Goal: Task Accomplishment & Management: Use online tool/utility

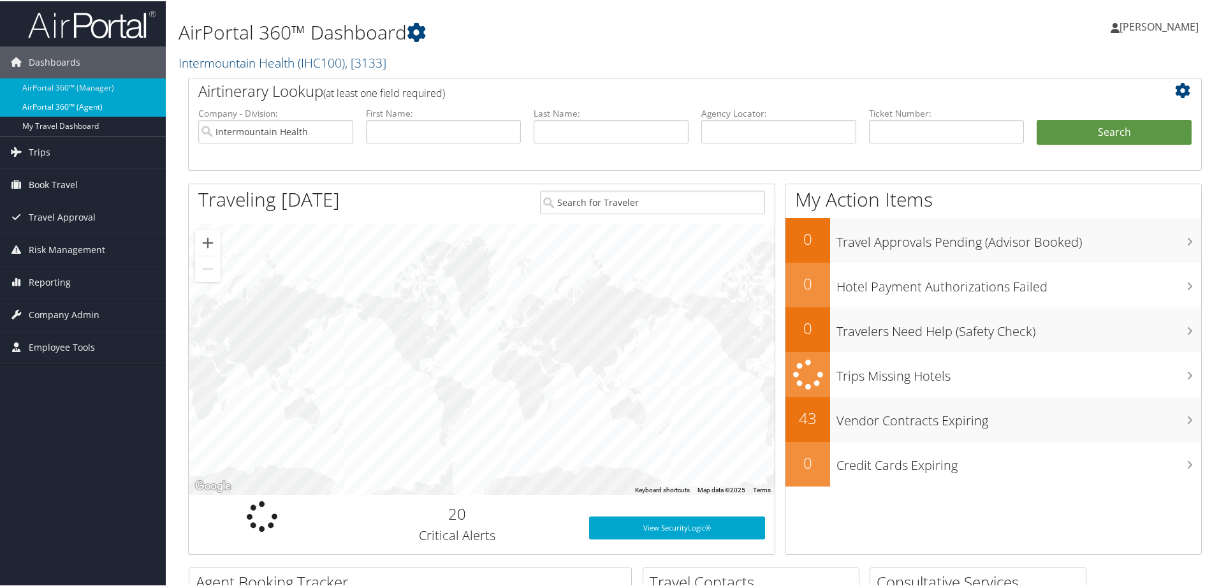
click at [84, 109] on link "AirPortal 360™ (Agent)" at bounding box center [83, 105] width 166 height 19
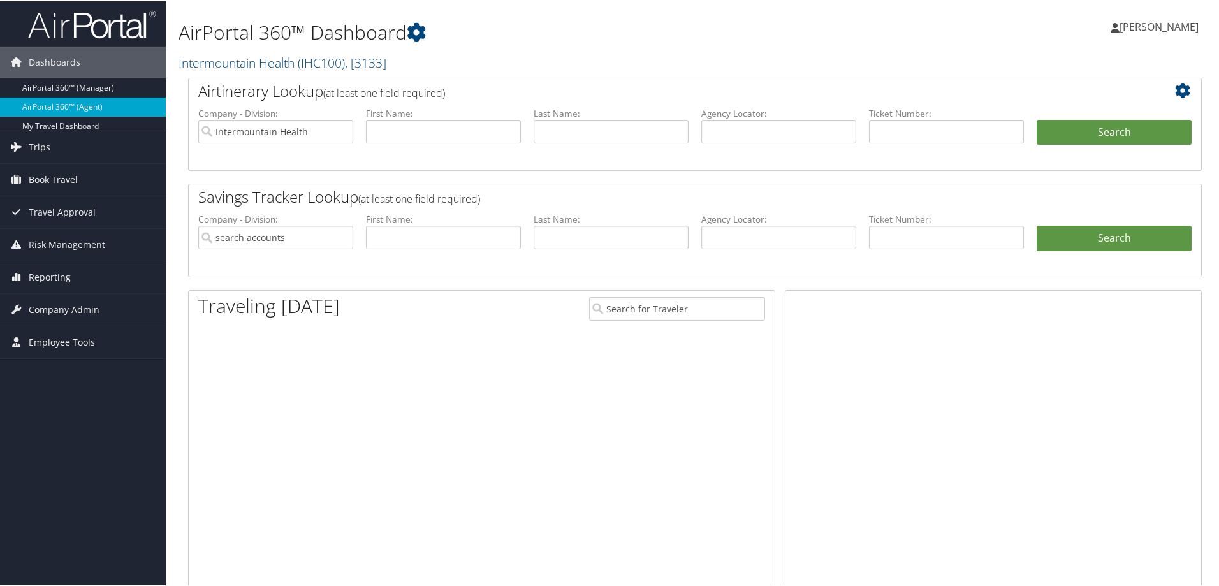
type input "Intermountain Health"
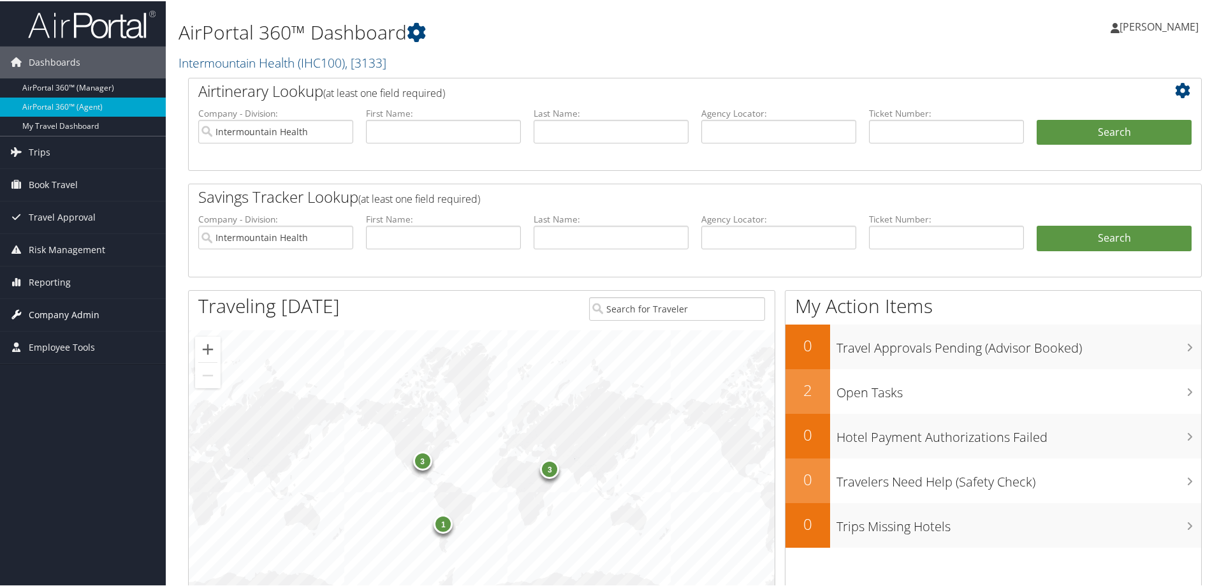
click at [70, 311] on span "Company Admin" at bounding box center [64, 314] width 71 height 32
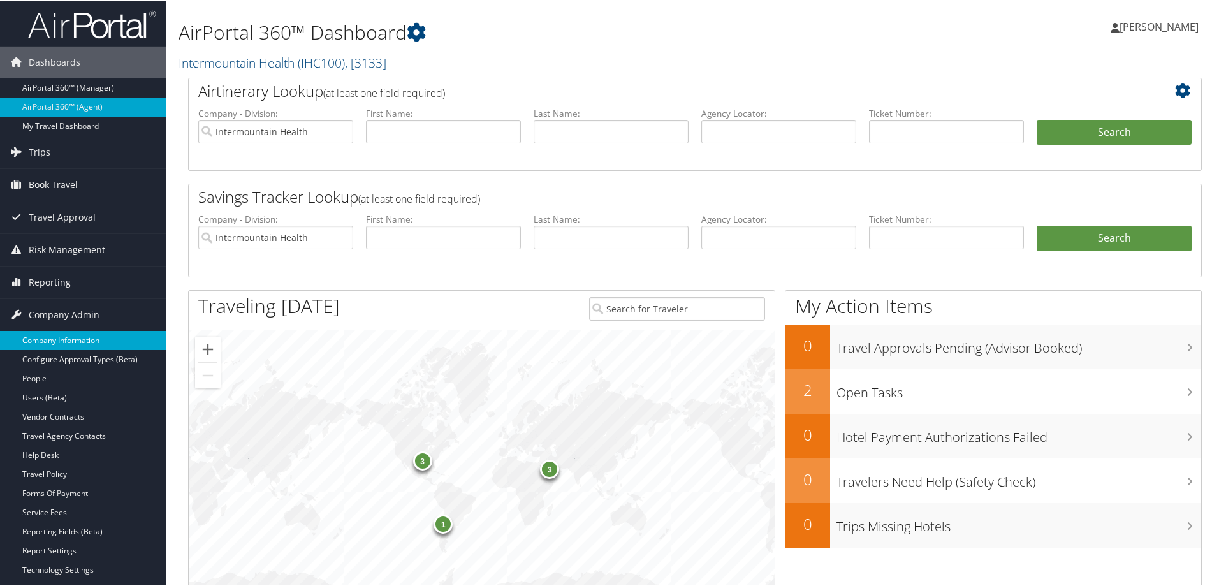
click at [68, 331] on link "Company Information" at bounding box center [83, 339] width 166 height 19
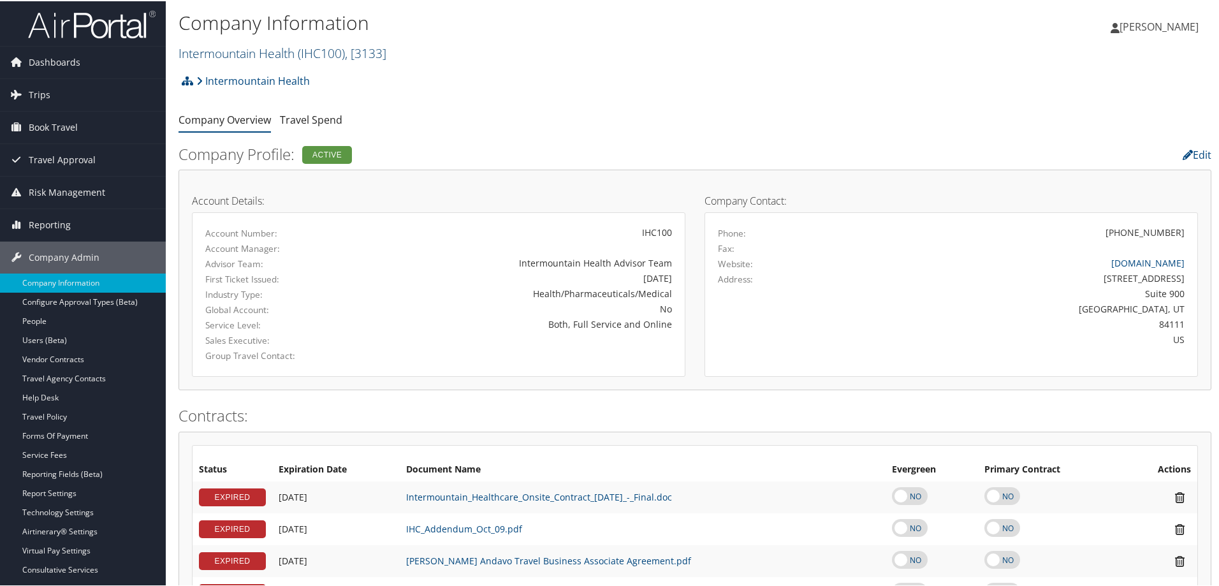
click at [377, 55] on span ", [ 3133 ]" at bounding box center [365, 51] width 41 height 17
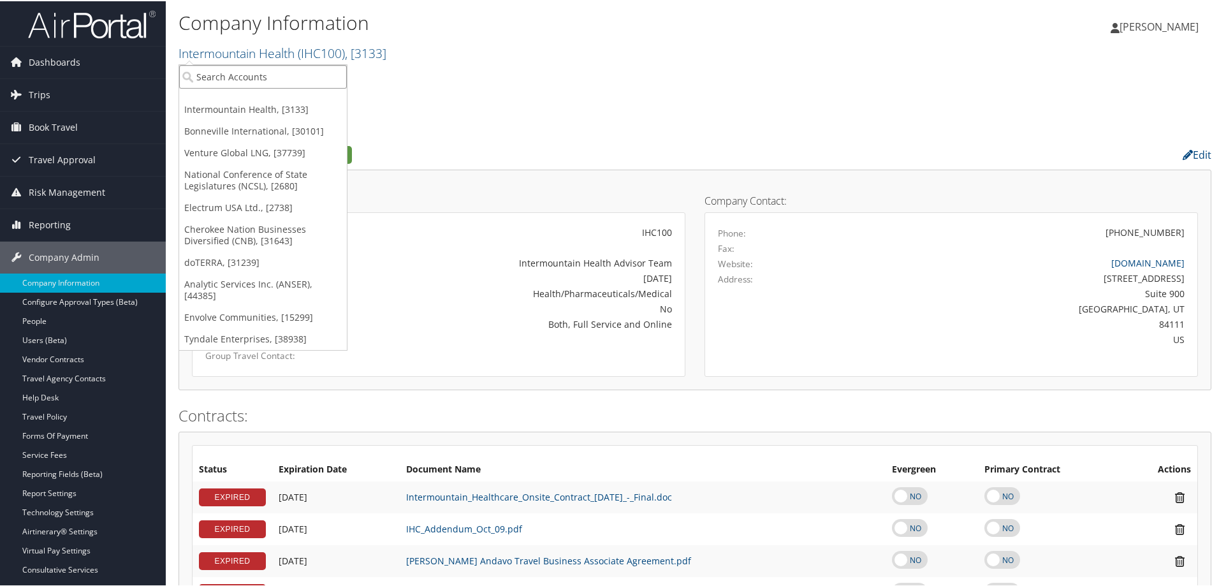
click at [312, 78] on input "search" at bounding box center [263, 76] width 168 height 24
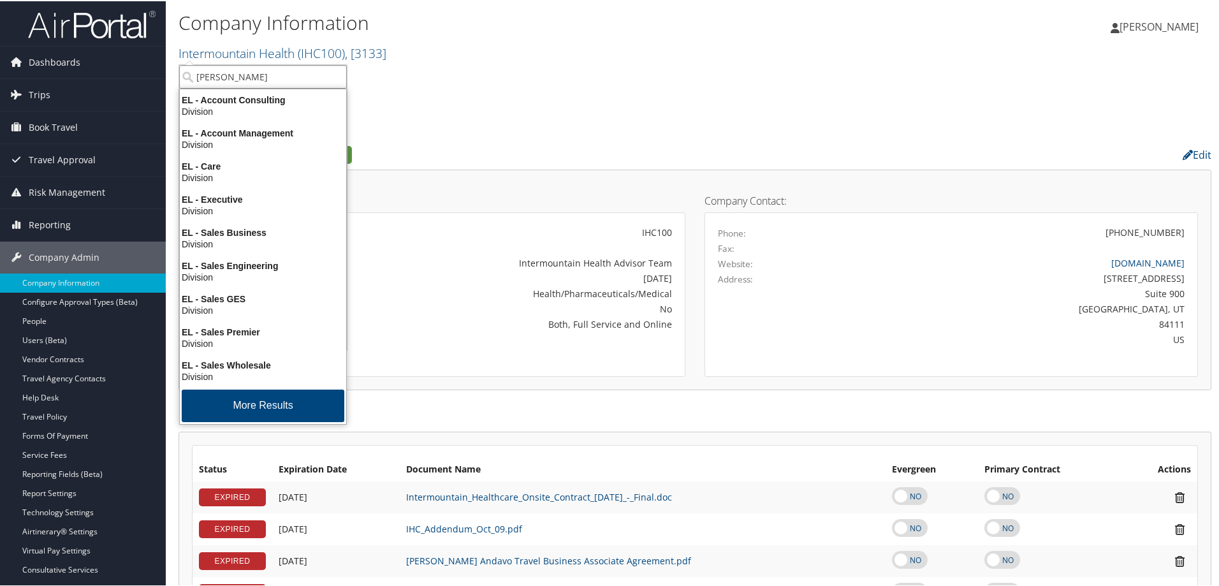
type input "Elior"
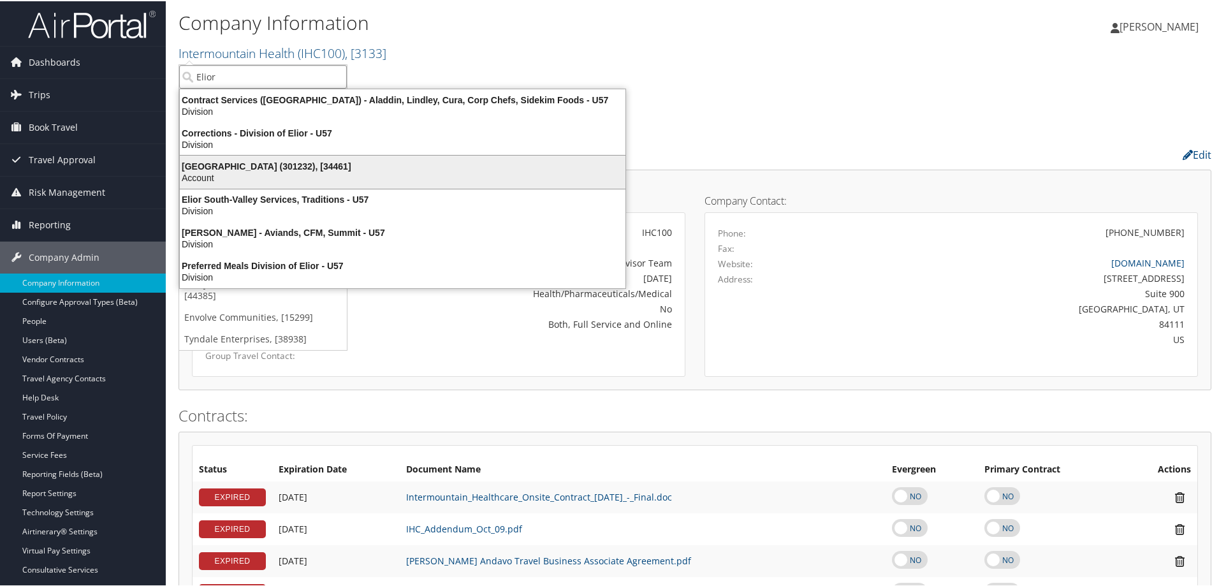
click at [266, 162] on div "Elior North America (301232), [34461]" at bounding box center [402, 164] width 461 height 11
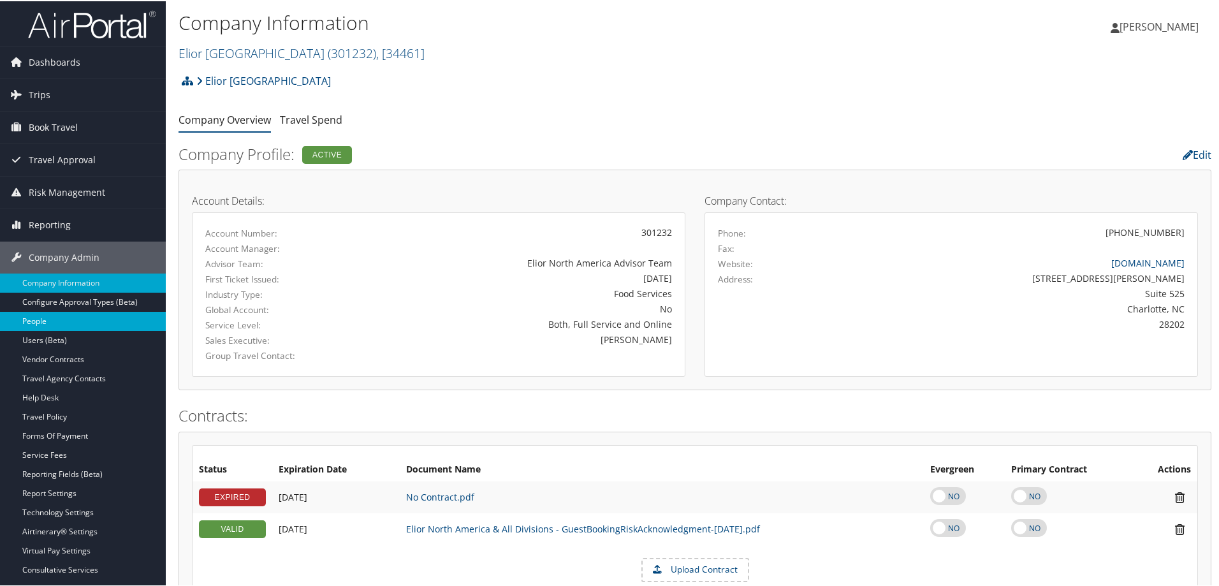
click at [35, 316] on link "People" at bounding box center [83, 320] width 166 height 19
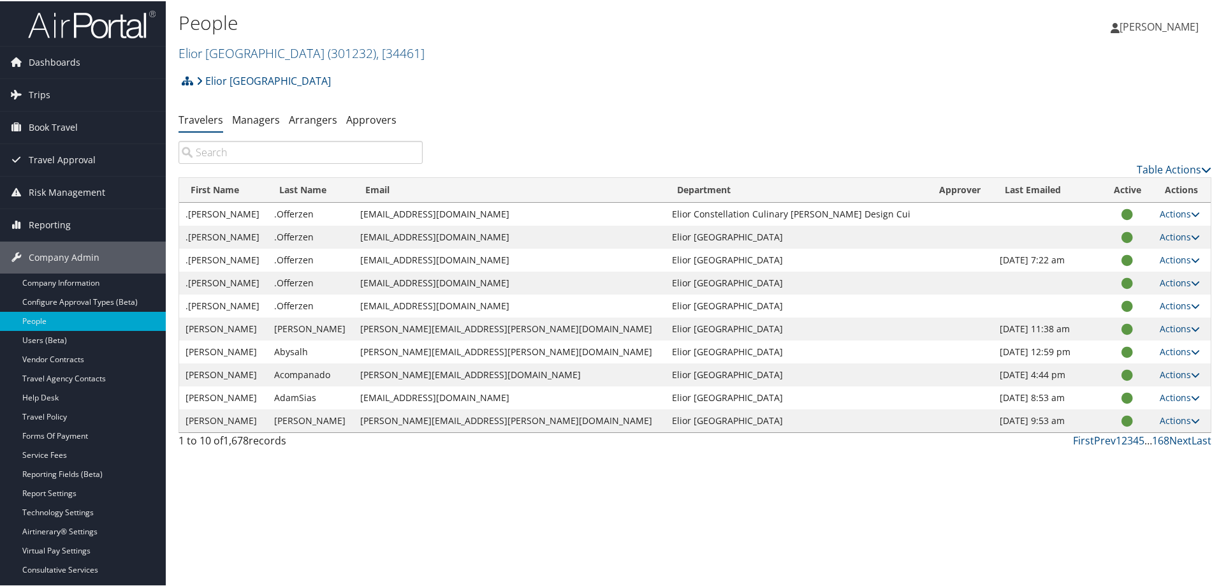
click at [209, 149] on input "search" at bounding box center [301, 151] width 244 height 23
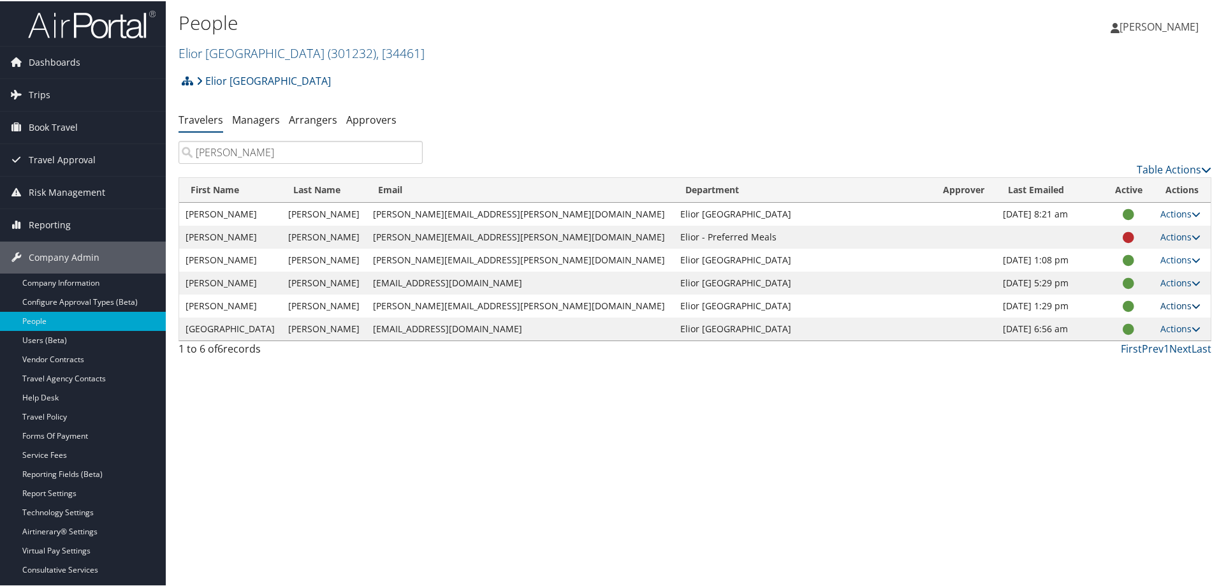
type input "orr"
click at [1192, 305] on icon at bounding box center [1196, 304] width 9 height 9
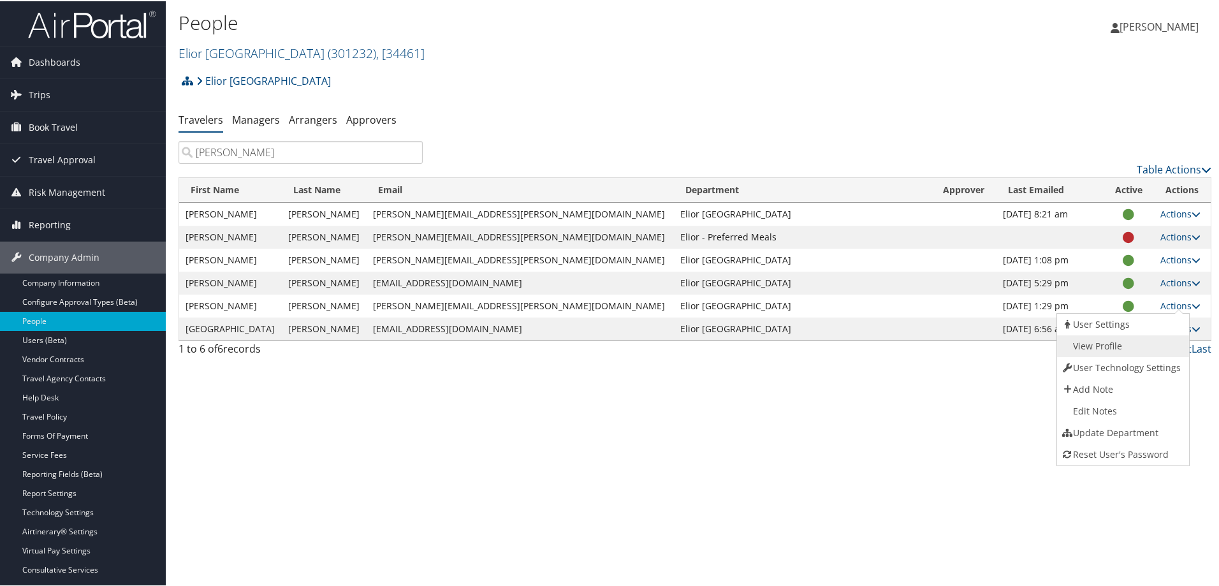
click at [1113, 341] on link "View Profile" at bounding box center [1121, 345] width 129 height 22
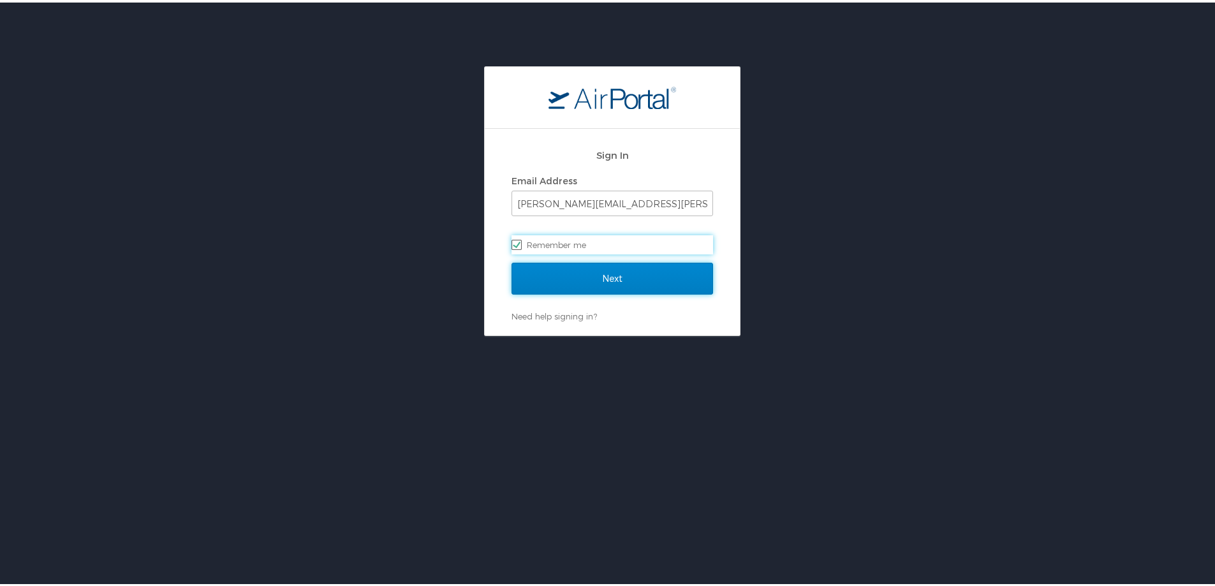
click at [590, 279] on input "Next" at bounding box center [611, 276] width 201 height 32
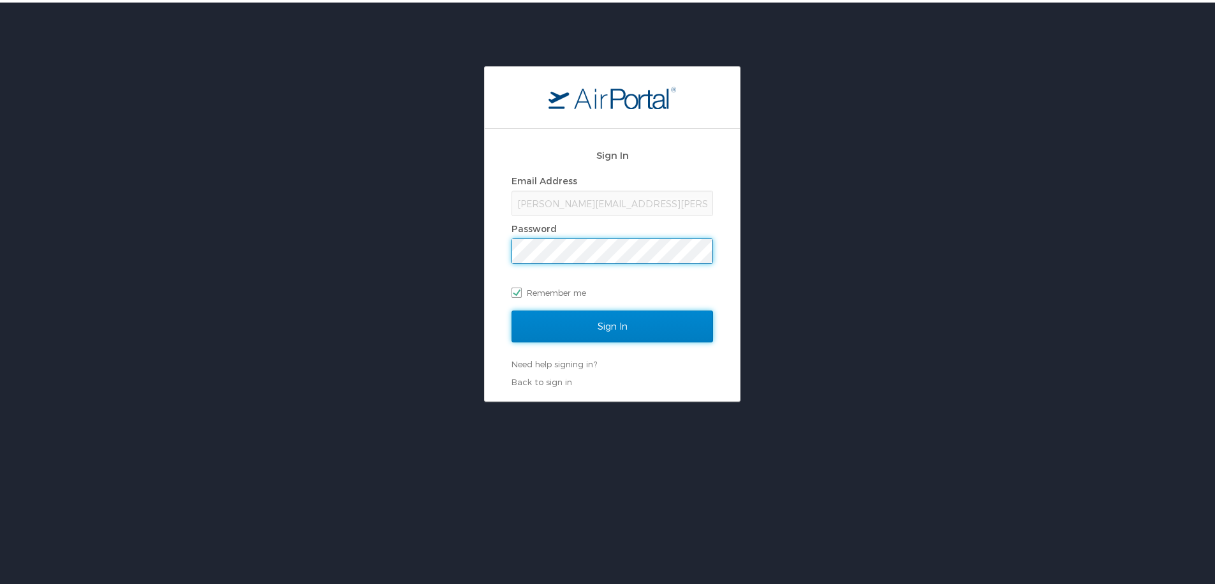
click at [582, 321] on input "Sign In" at bounding box center [611, 324] width 201 height 32
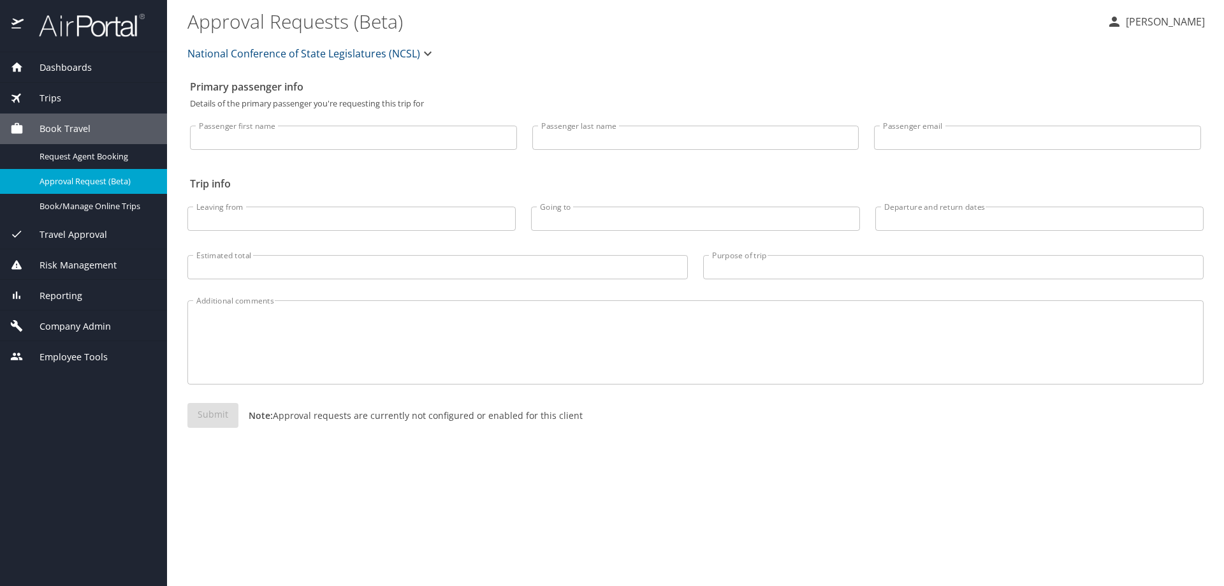
click at [75, 293] on span "Reporting" at bounding box center [53, 296] width 59 height 14
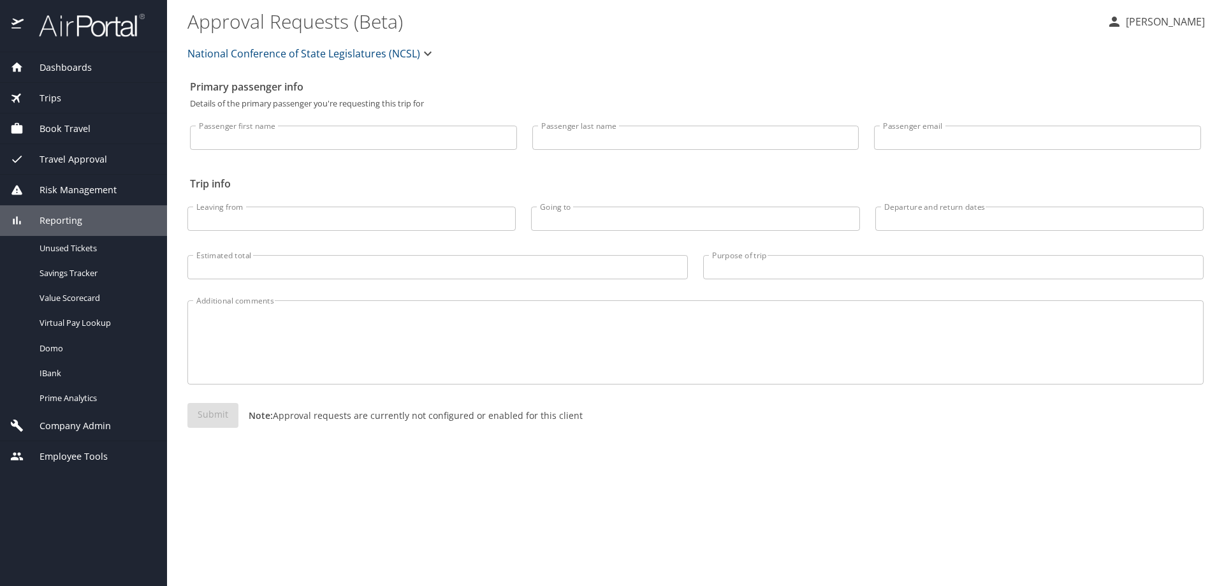
click at [74, 422] on span "Company Admin" at bounding box center [67, 426] width 87 height 14
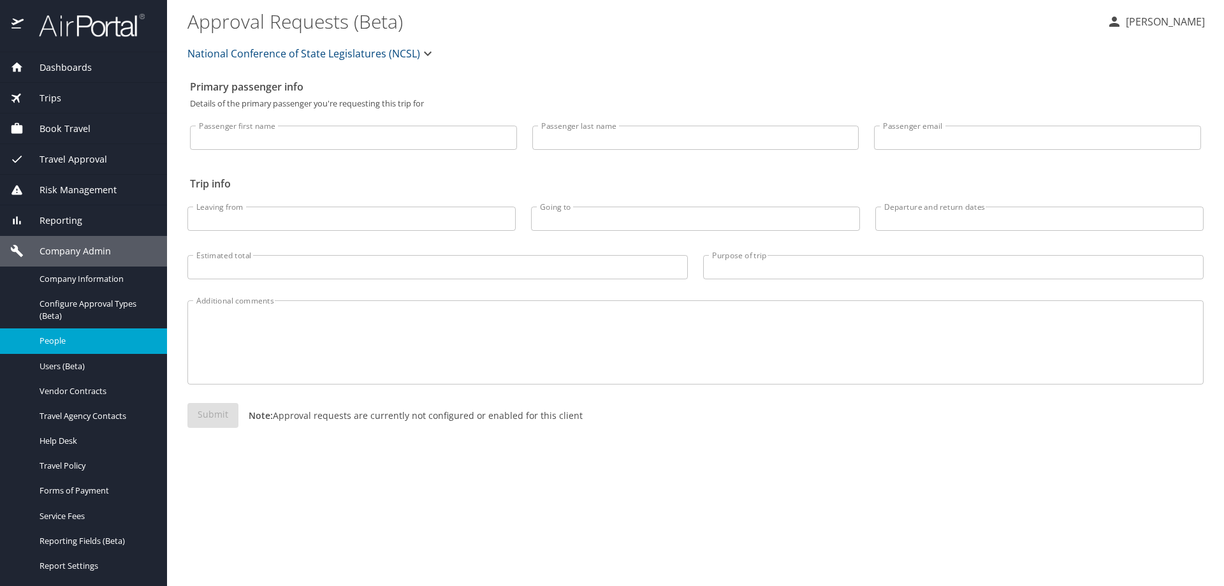
click at [62, 332] on link "People" at bounding box center [83, 340] width 167 height 25
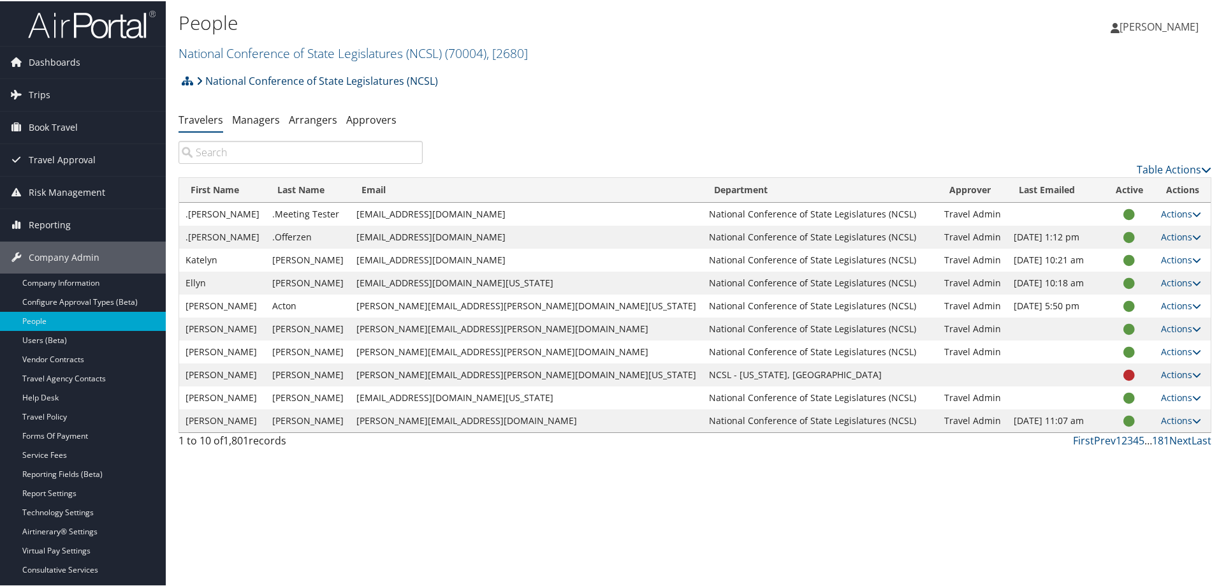
click at [356, 88] on link "National Conference of State Legislatures (NCSL)" at bounding box center [317, 80] width 242 height 26
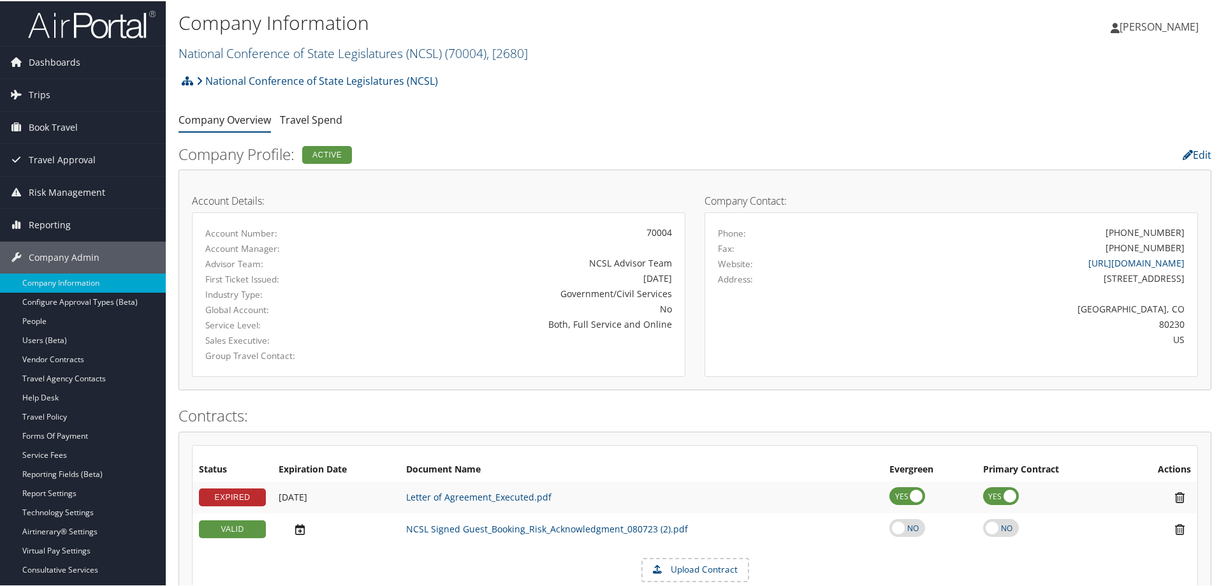
click at [404, 54] on link "National Conference of State Legislatures (NCSL) ( 70004 ) , [ 2680 ]" at bounding box center [353, 51] width 349 height 17
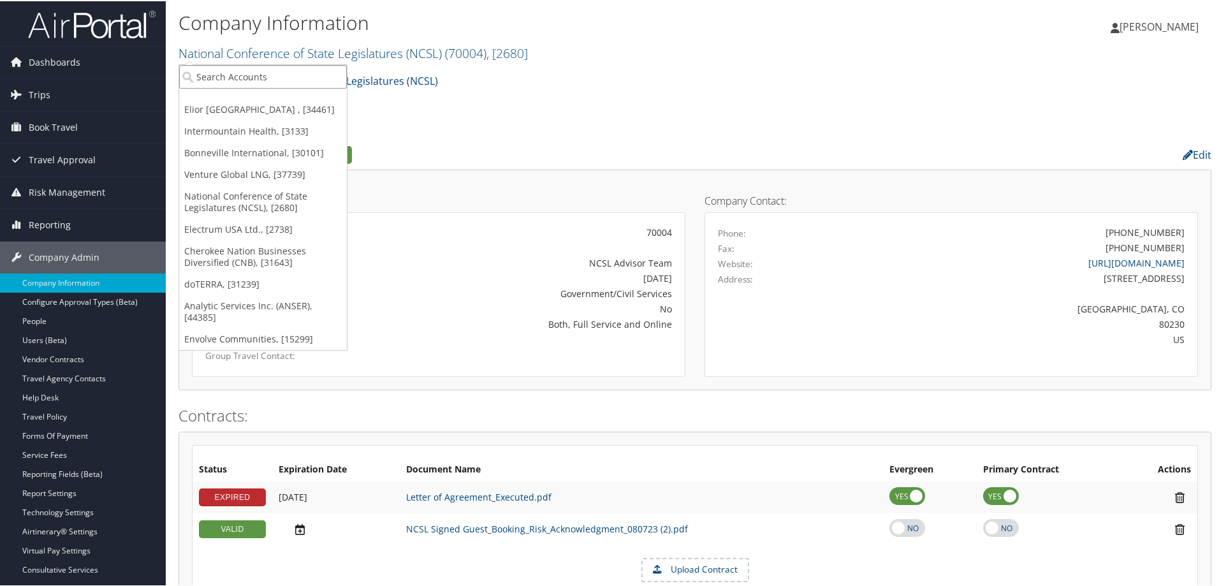
click at [304, 80] on input "search" at bounding box center [263, 76] width 168 height 24
click at [277, 105] on link "Elior [GEOGRAPHIC_DATA] , [34461]" at bounding box center [263, 109] width 168 height 22
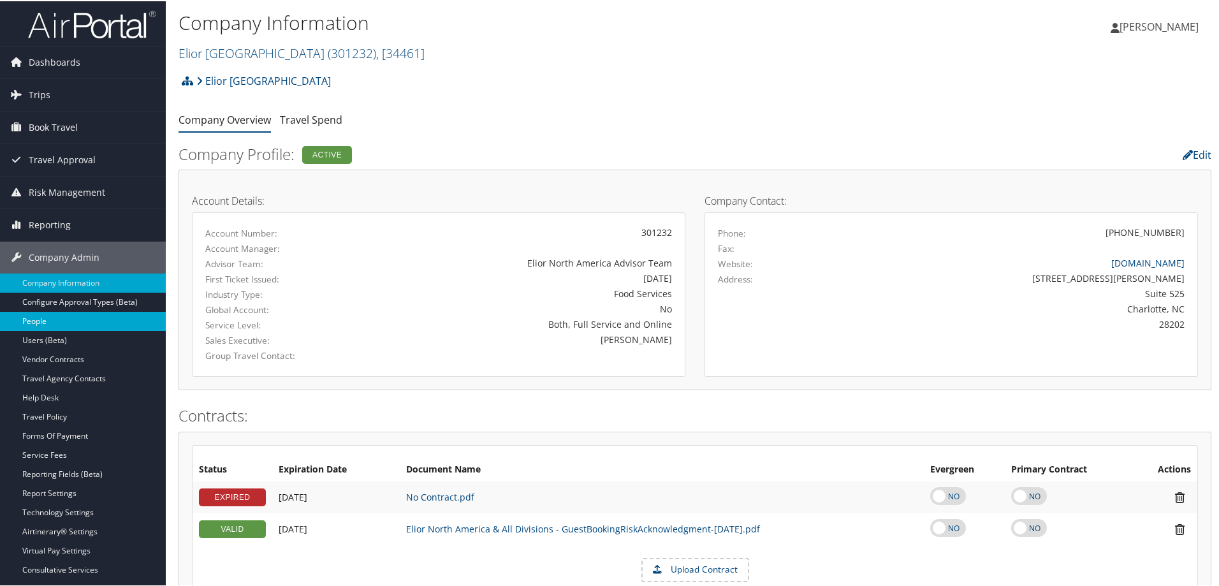
click at [59, 325] on link "People" at bounding box center [83, 320] width 166 height 19
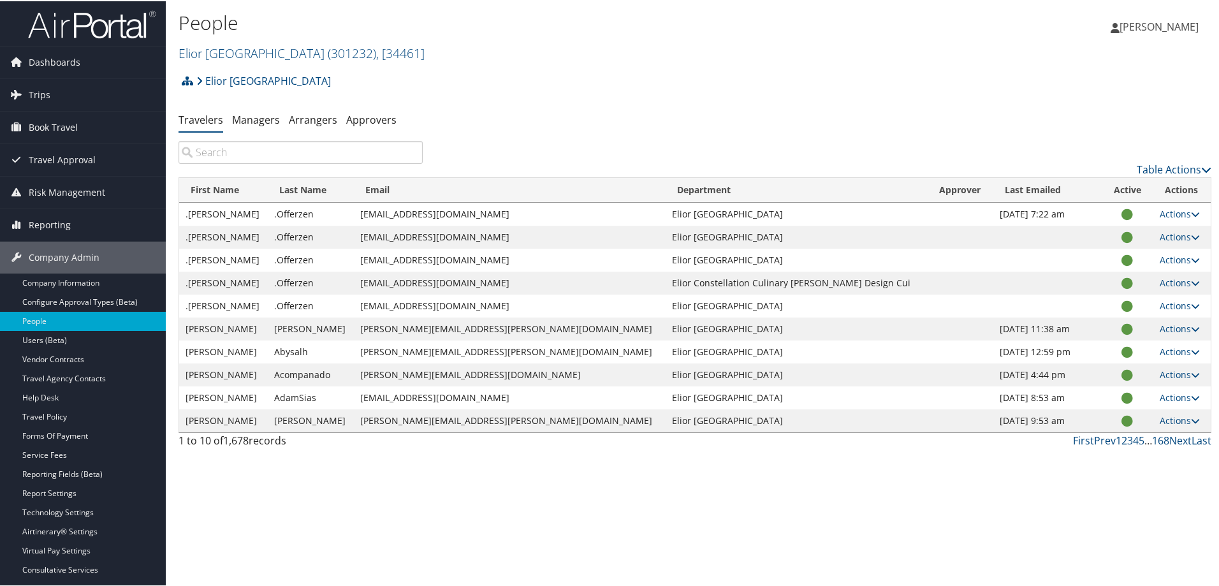
click at [220, 150] on input "search" at bounding box center [301, 151] width 244 height 23
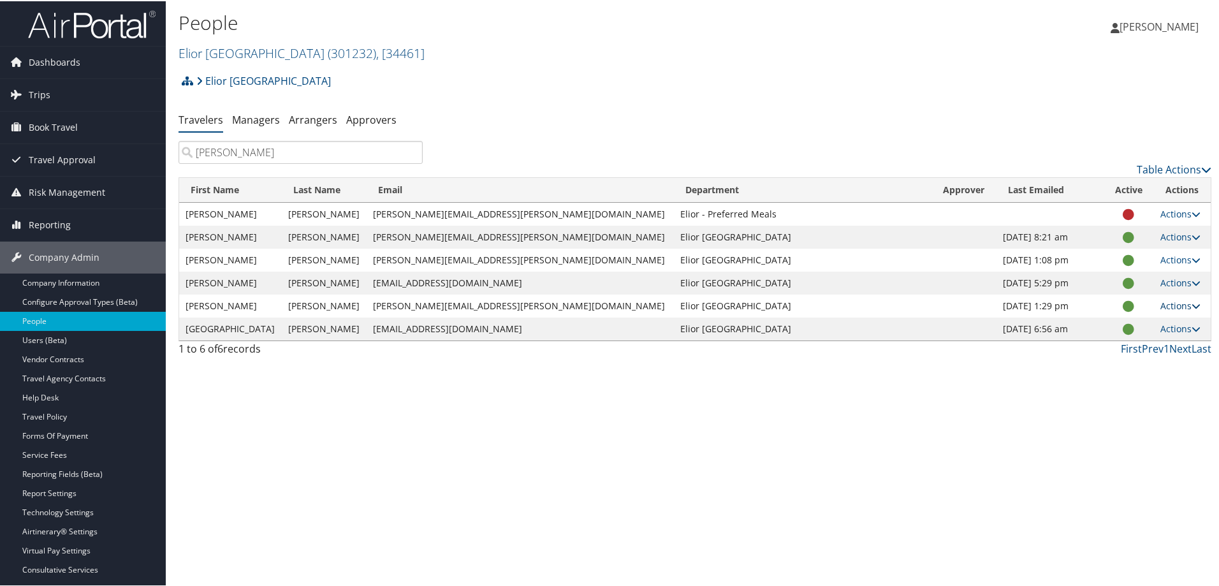
type input "[PERSON_NAME]"
click at [1168, 305] on link "Actions" at bounding box center [1181, 304] width 40 height 12
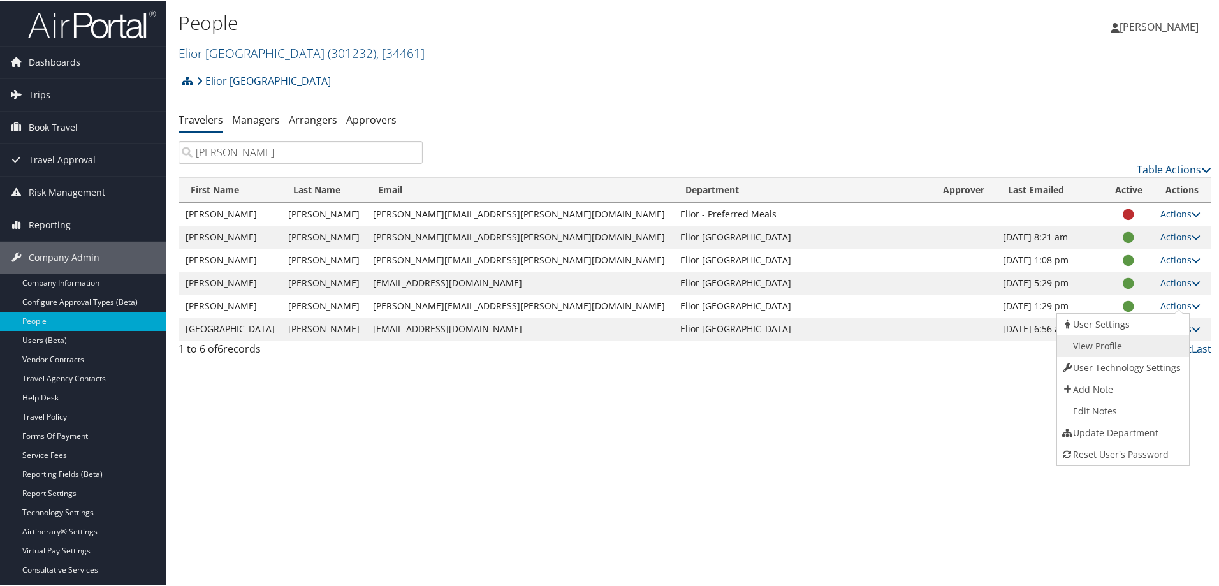
click at [1125, 344] on link "View Profile" at bounding box center [1121, 345] width 129 height 22
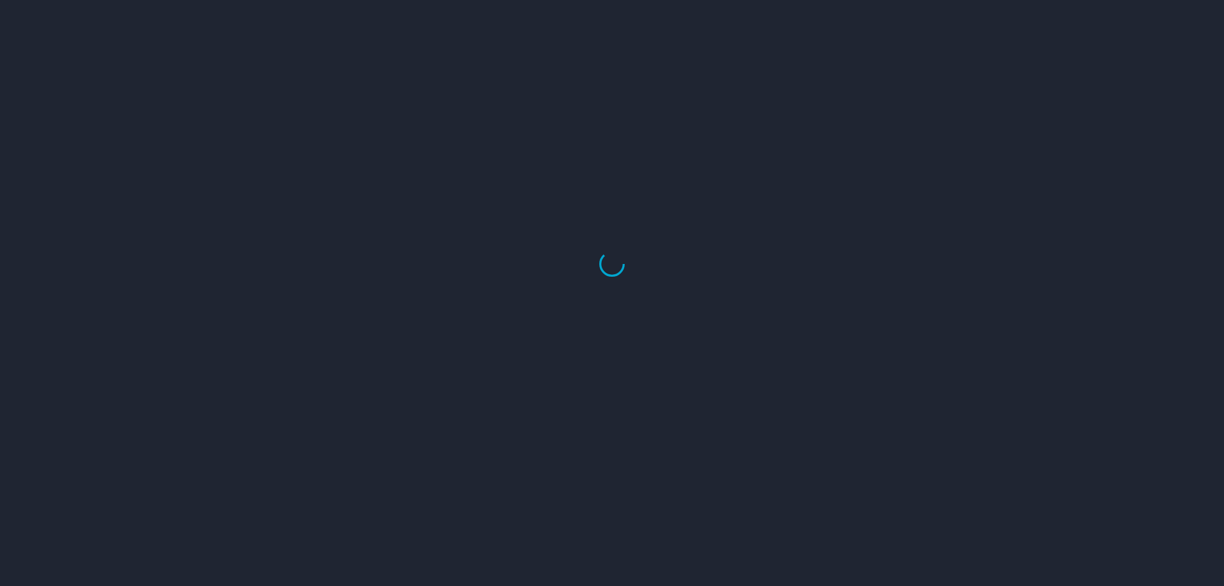
select select "US"
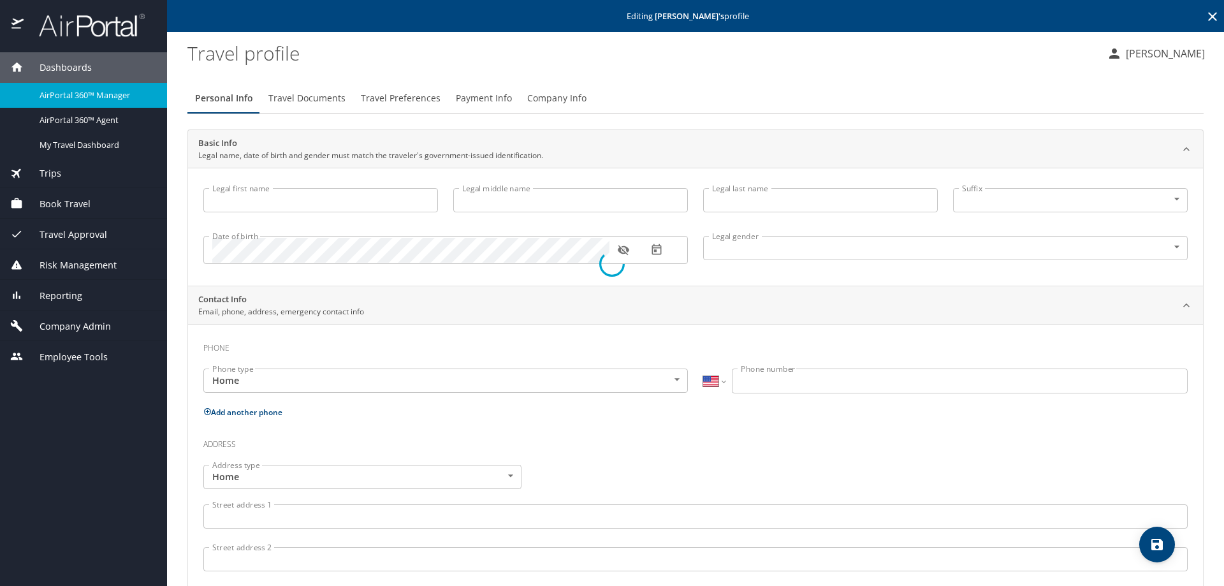
type input "[PERSON_NAME]"
type input "[DEMOGRAPHIC_DATA]"
type input "[PERSON_NAME]"
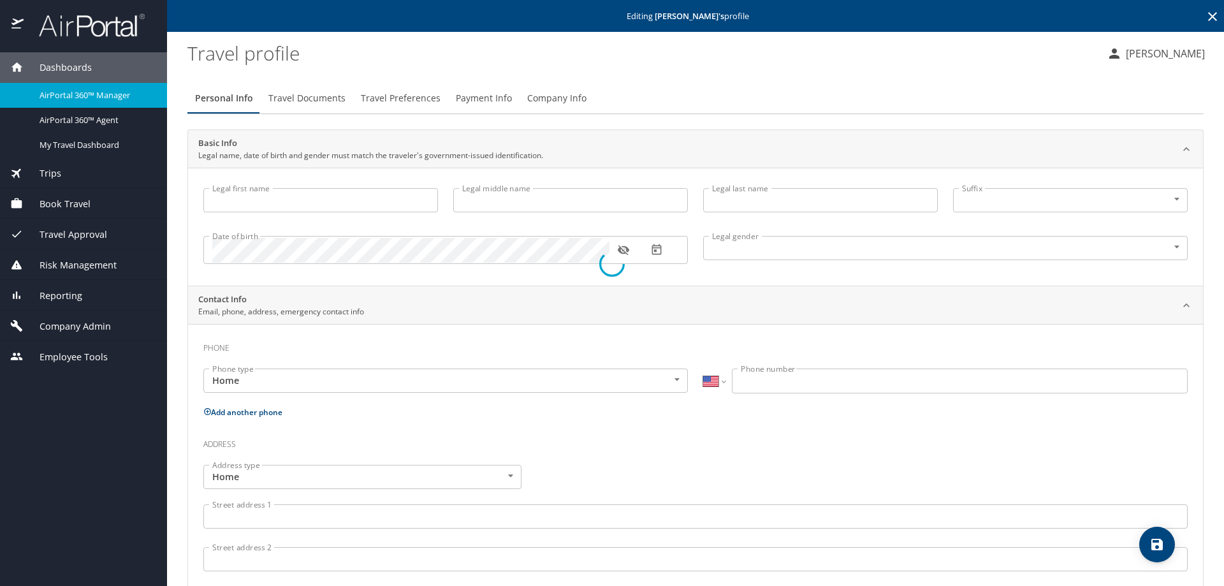
type input "[PERSON_NAME]"
type input "[PHONE_NUMBER]"
select select "US"
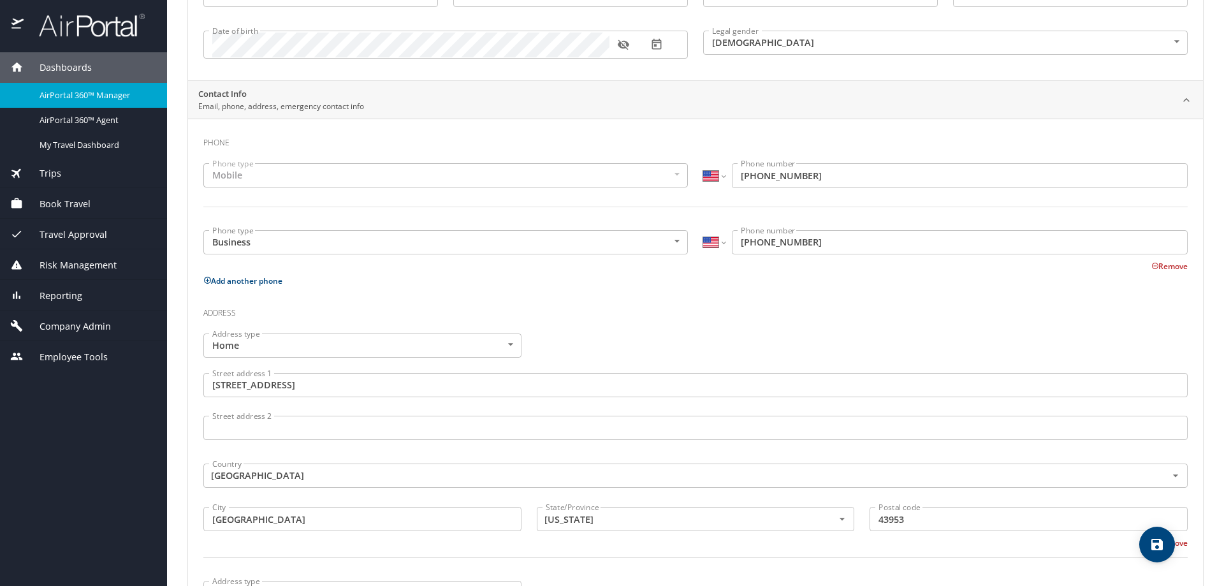
scroll to position [43, 0]
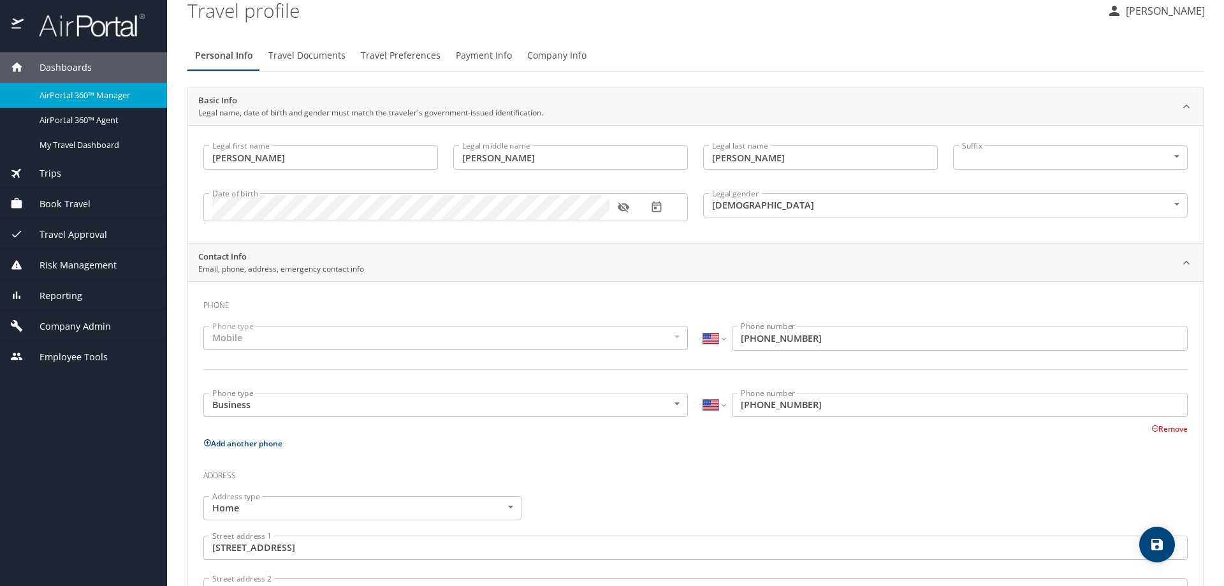
click at [528, 54] on span "Company Info" at bounding box center [556, 56] width 59 height 16
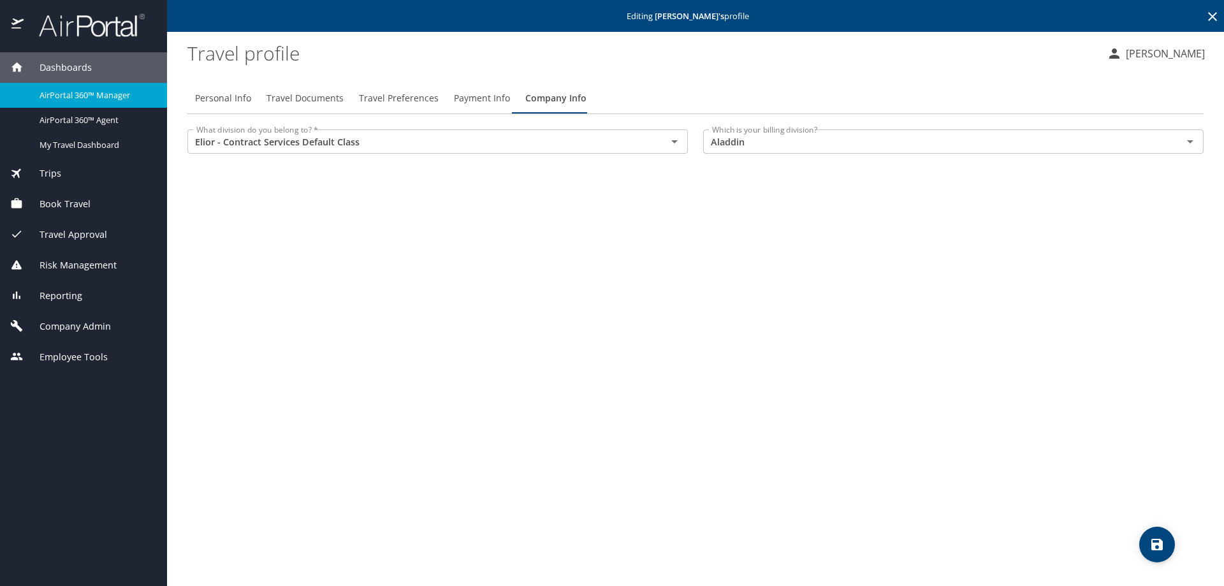
scroll to position [0, 0]
click at [244, 99] on span "Personal Info" at bounding box center [223, 99] width 56 height 16
select select "US"
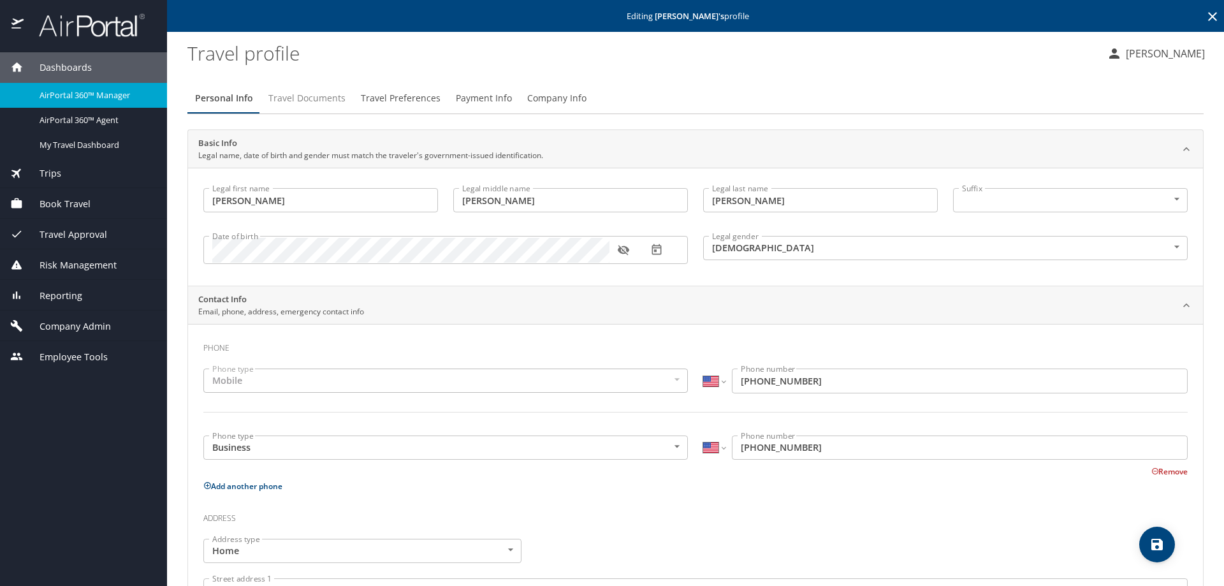
click at [328, 102] on span "Travel Documents" at bounding box center [306, 99] width 77 height 16
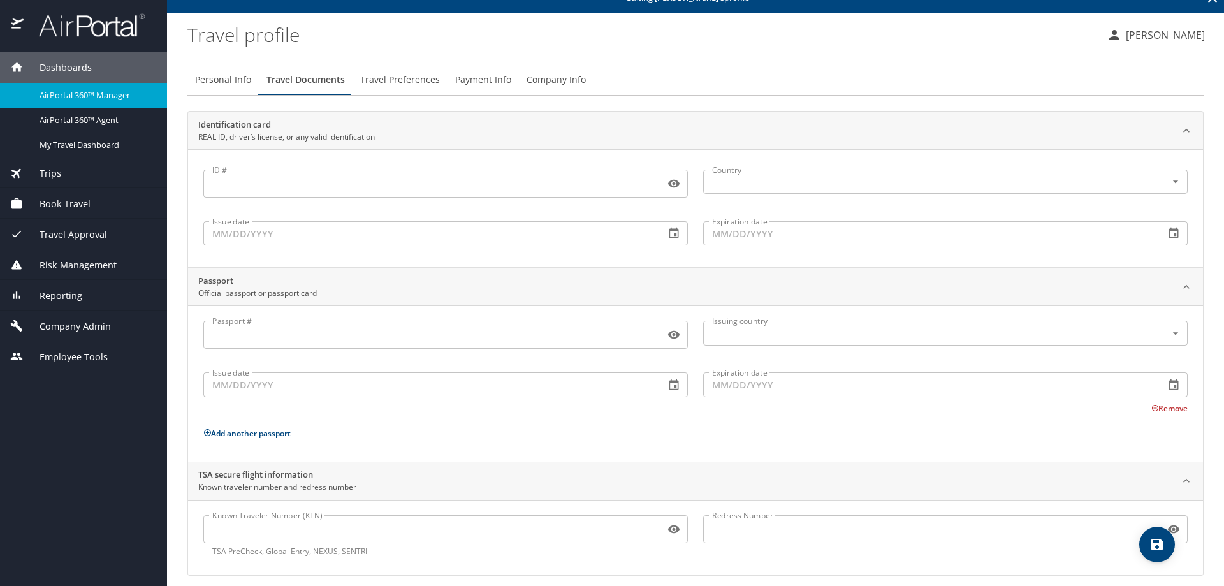
scroll to position [29, 0]
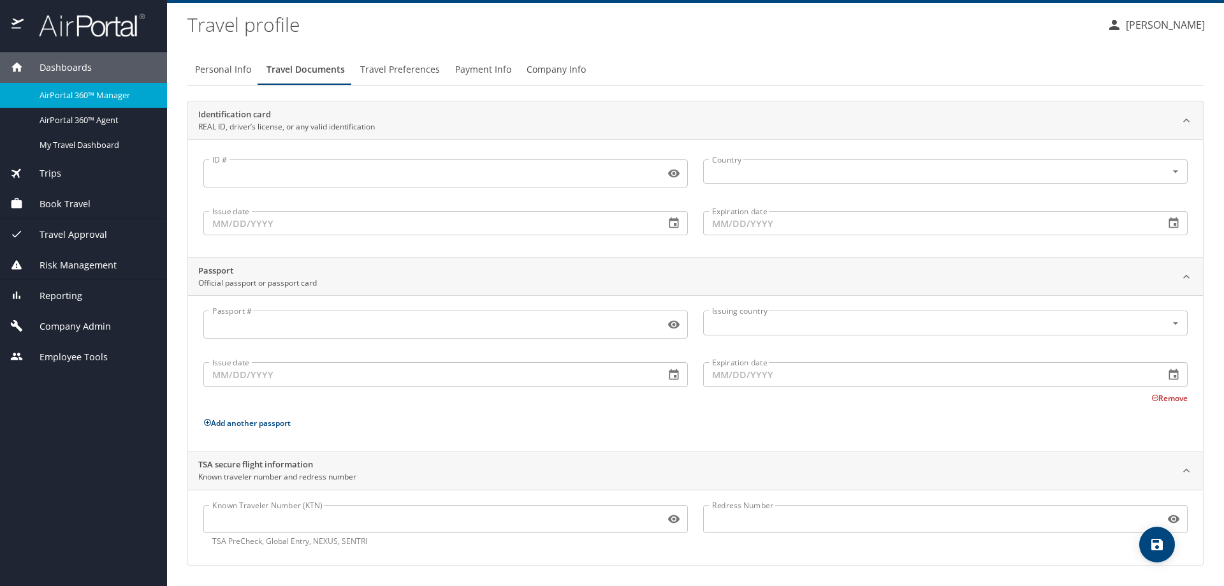
click at [381, 71] on span "Travel Preferences" at bounding box center [400, 70] width 80 height 16
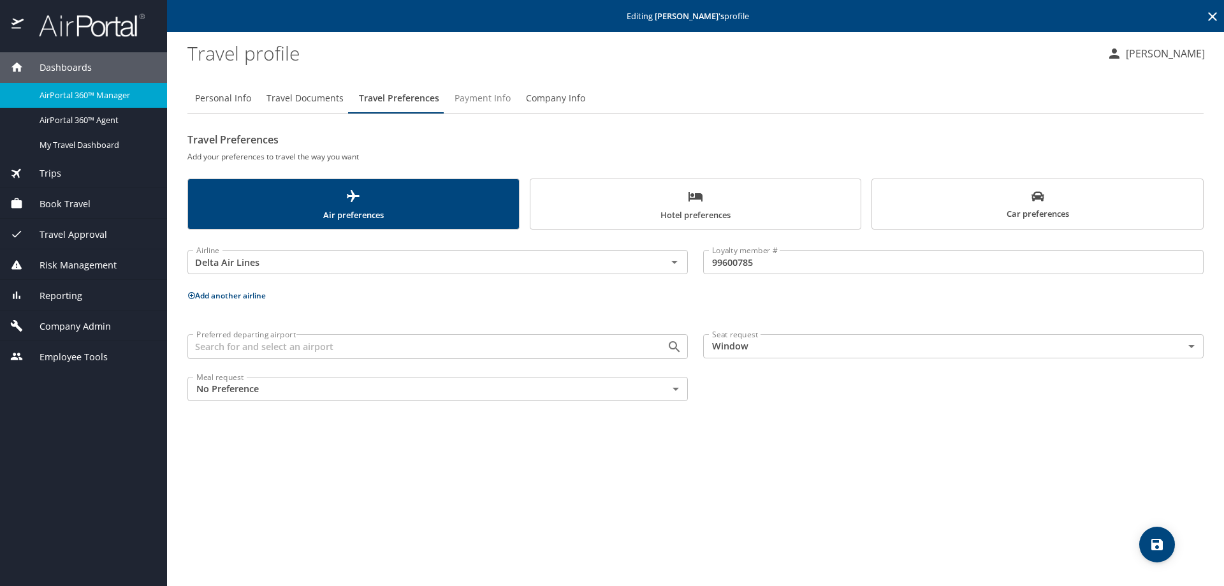
click at [464, 93] on span "Payment Info" at bounding box center [483, 99] width 56 height 16
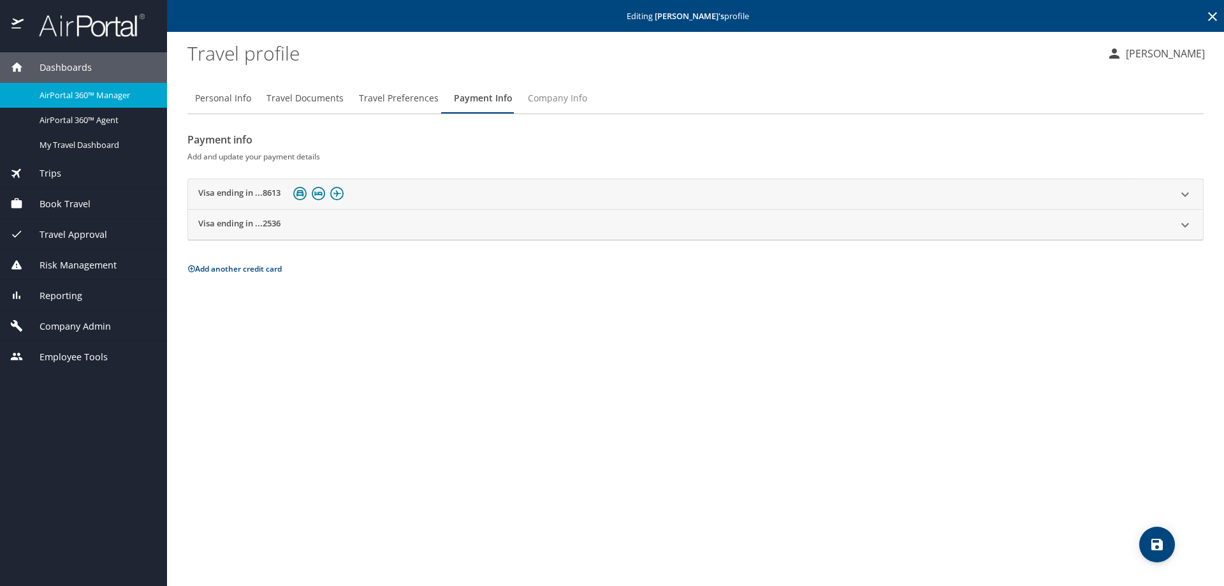
click at [542, 100] on span "Company Info" at bounding box center [557, 99] width 59 height 16
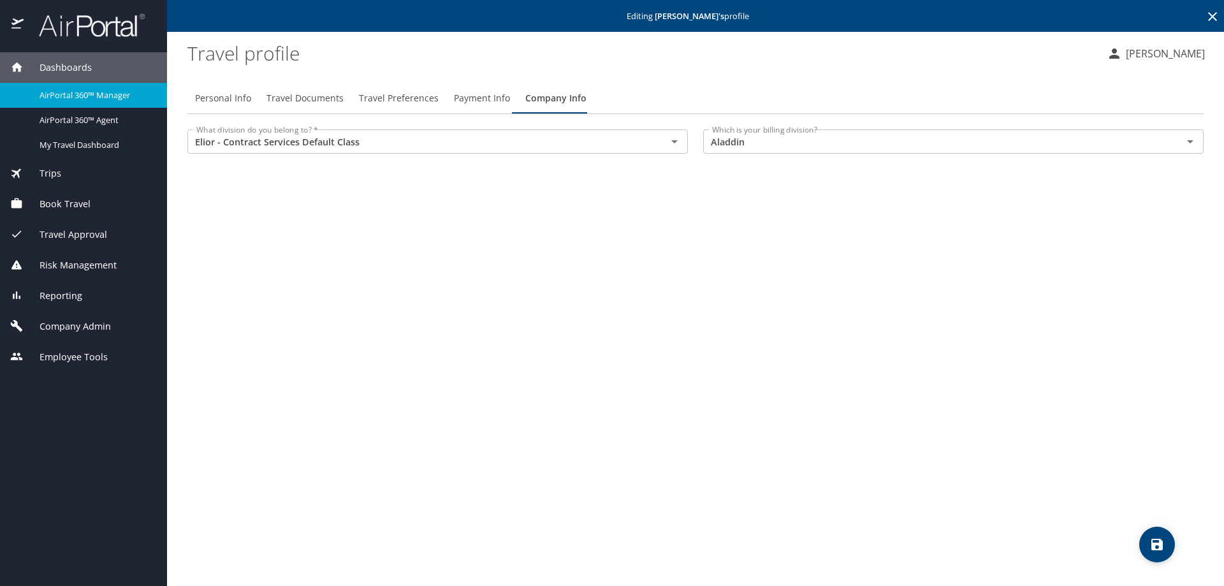
click at [226, 100] on span "Personal Info" at bounding box center [223, 99] width 56 height 16
select select "US"
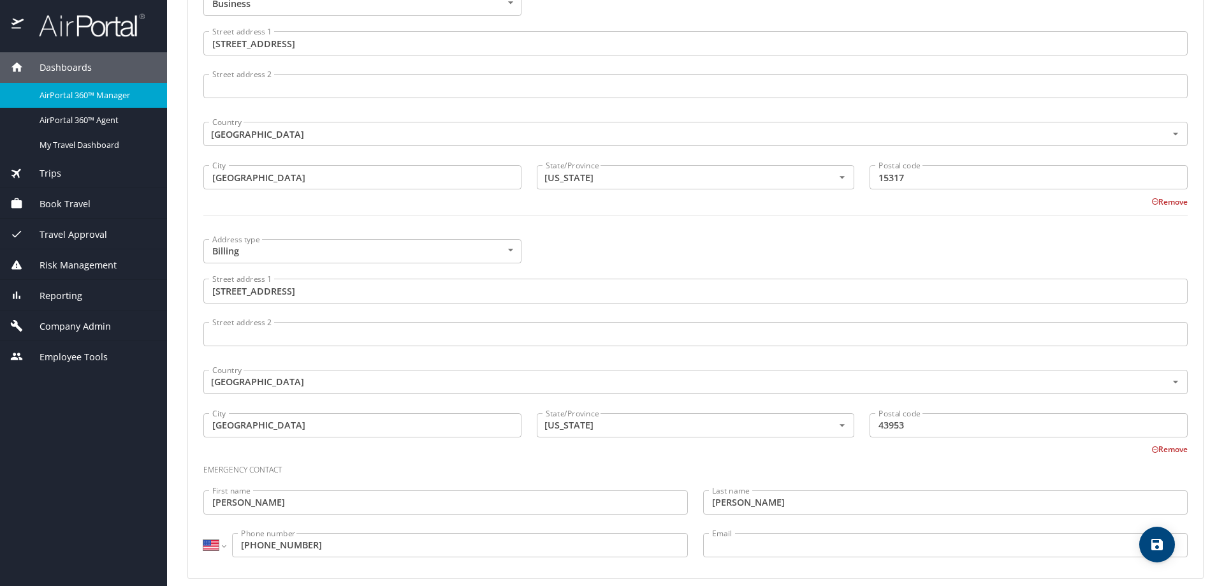
scroll to position [808, 0]
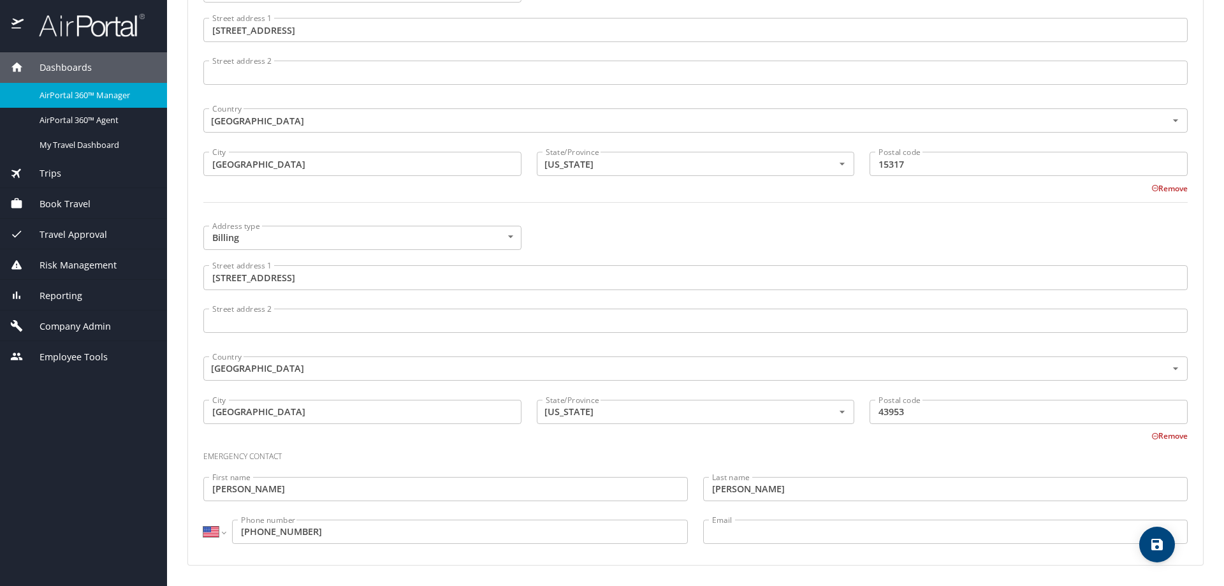
click at [62, 295] on span "Reporting" at bounding box center [53, 296] width 59 height 14
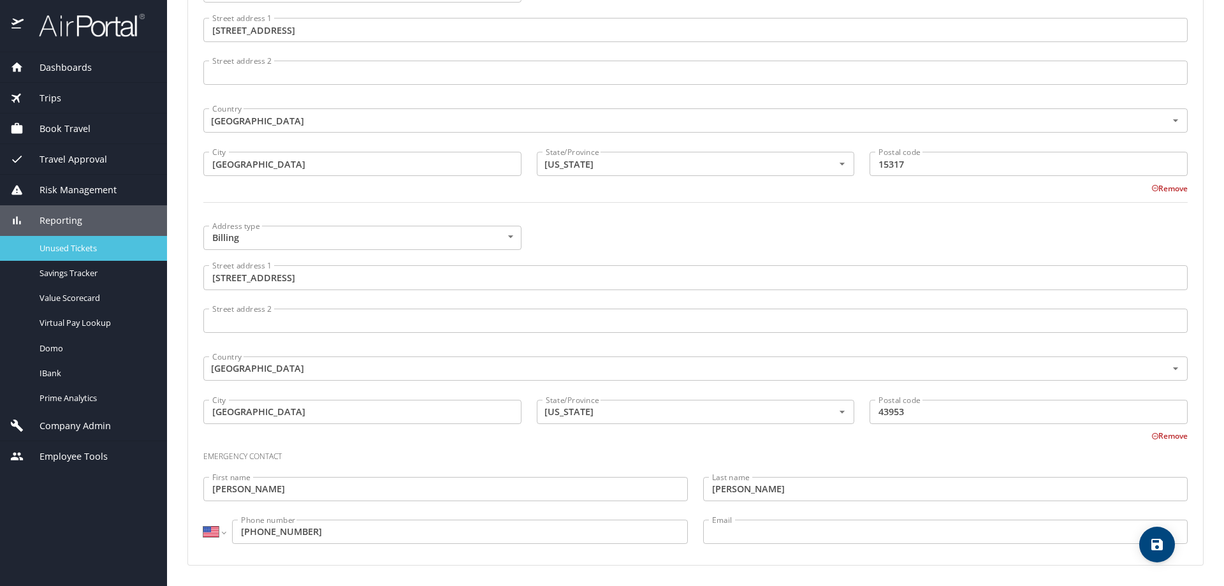
click at [78, 251] on span "Unused Tickets" at bounding box center [96, 248] width 112 height 12
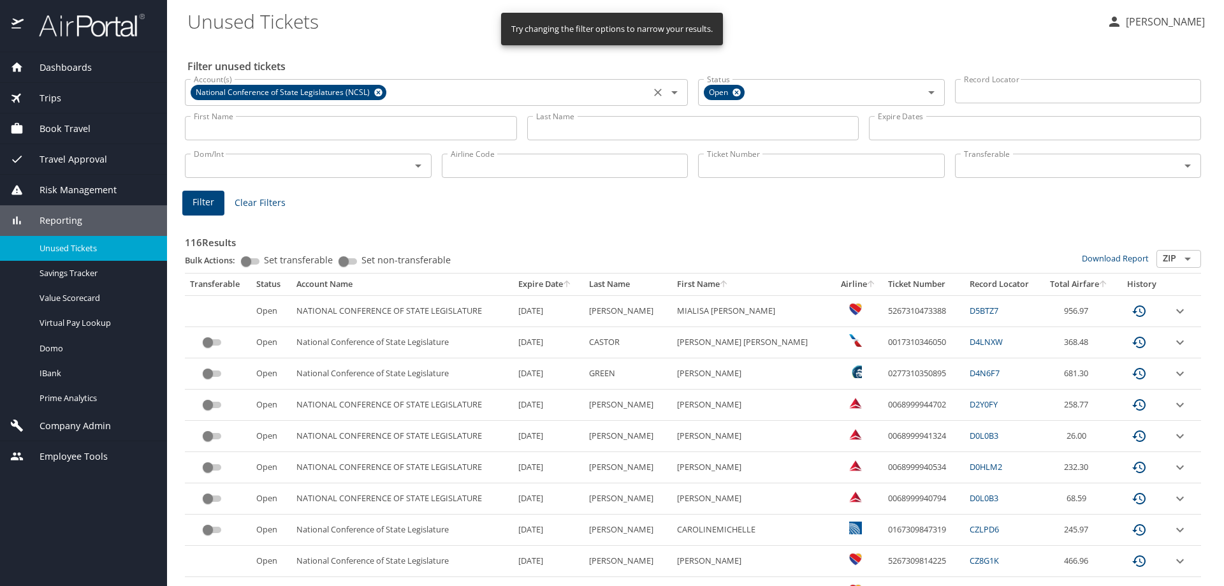
click at [380, 93] on icon at bounding box center [378, 93] width 8 height 8
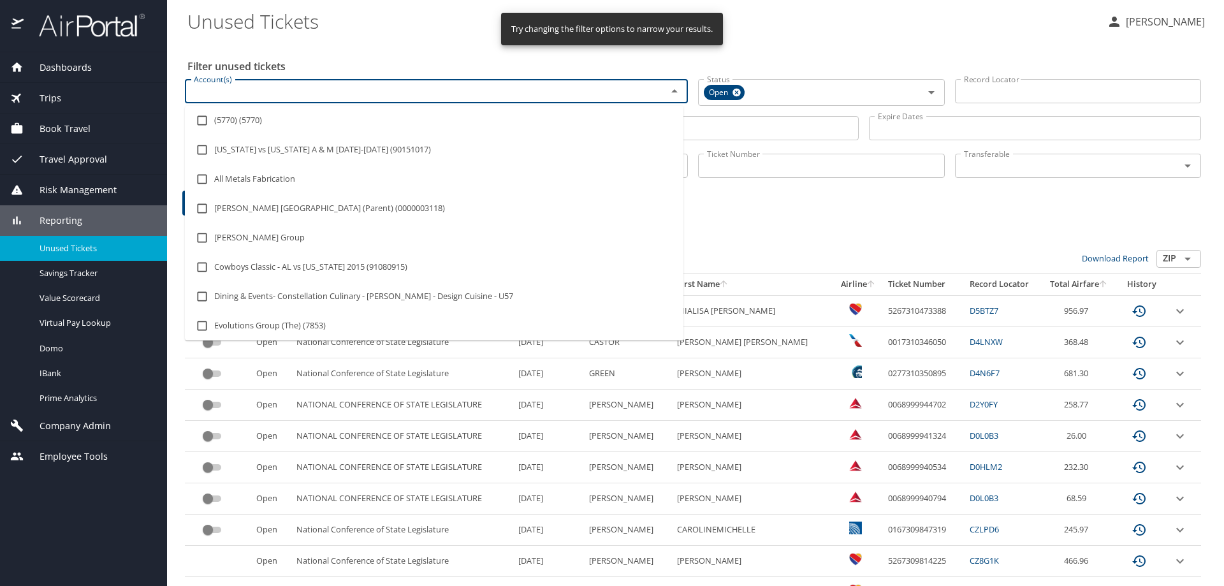
click at [380, 92] on input "Account(s)" at bounding box center [418, 91] width 458 height 17
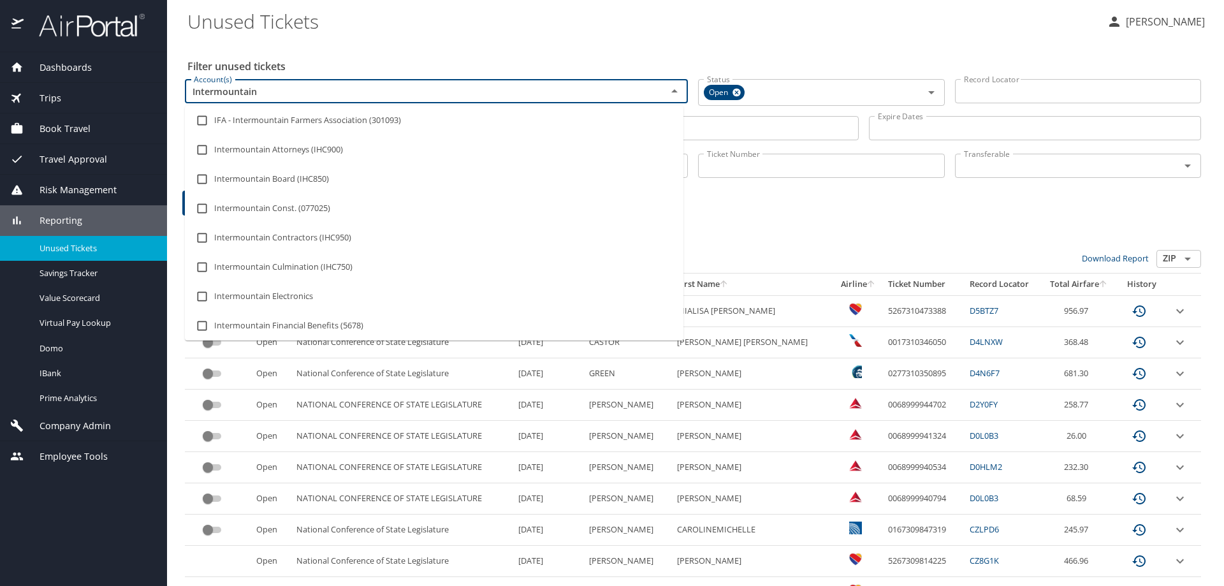
type input "Intermountain H"
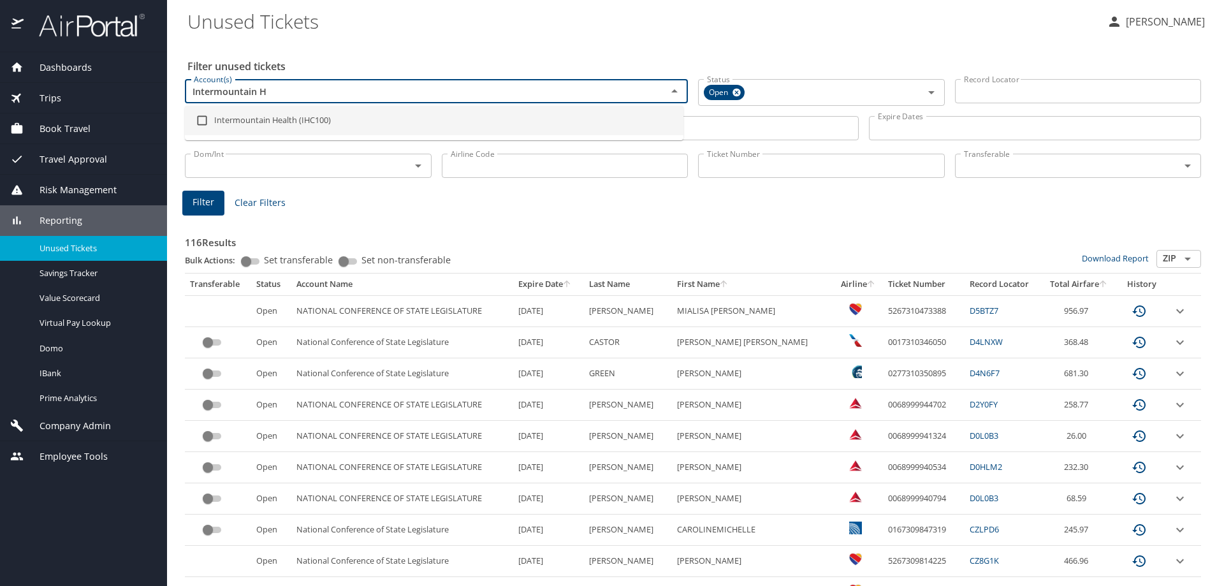
click at [296, 116] on li "Intermountain Health (IHC100)" at bounding box center [434, 120] width 499 height 29
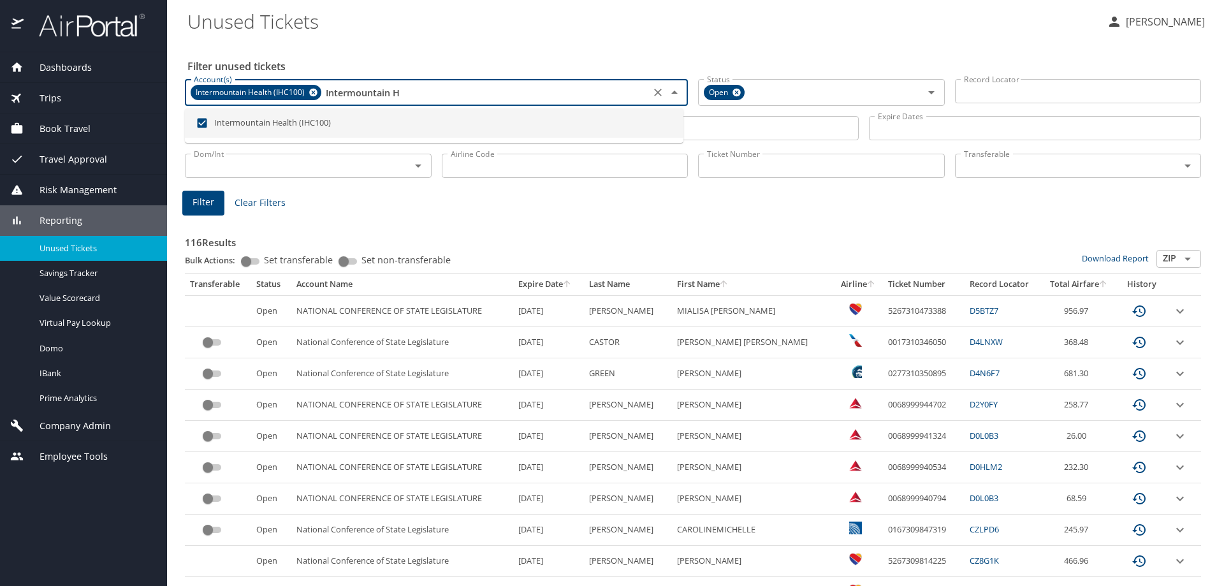
checkbox input "true"
type input "Intermountain H"
click at [671, 192] on div "Filter Clear Filters" at bounding box center [693, 203] width 1022 height 25
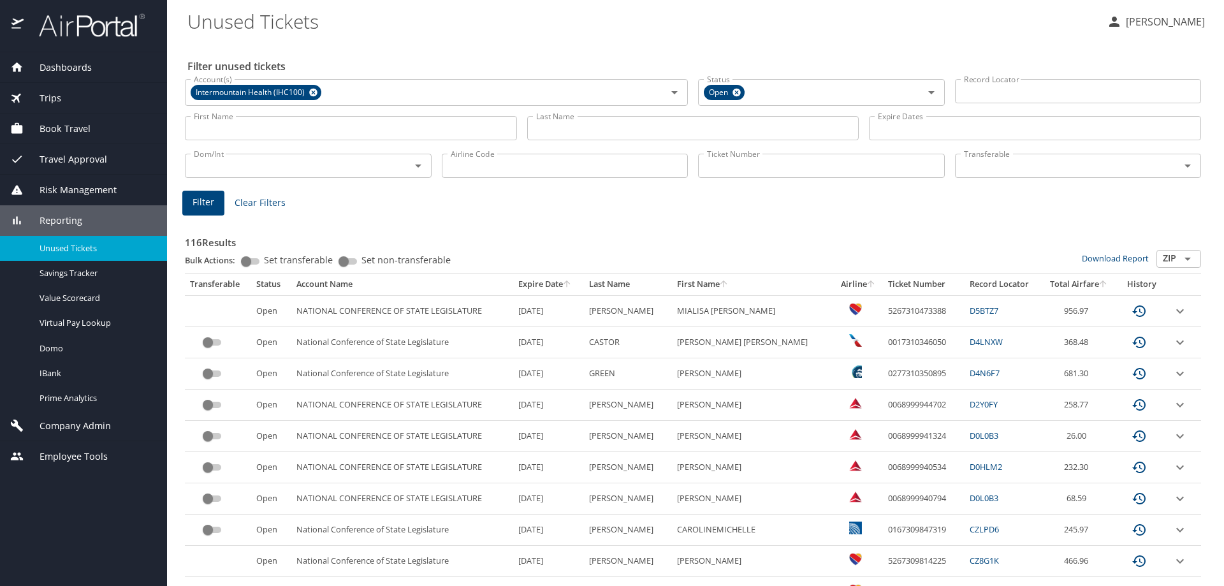
click at [580, 128] on input "Last Name" at bounding box center [693, 128] width 332 height 24
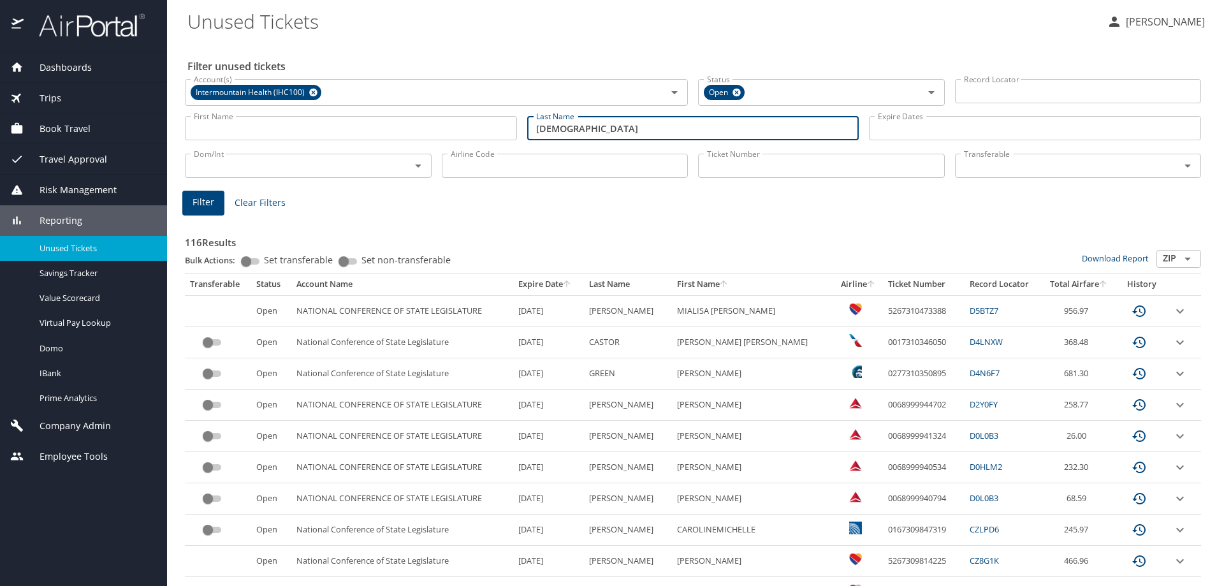
type input "[DEMOGRAPHIC_DATA]"
click at [197, 200] on span "Filter" at bounding box center [204, 202] width 22 height 16
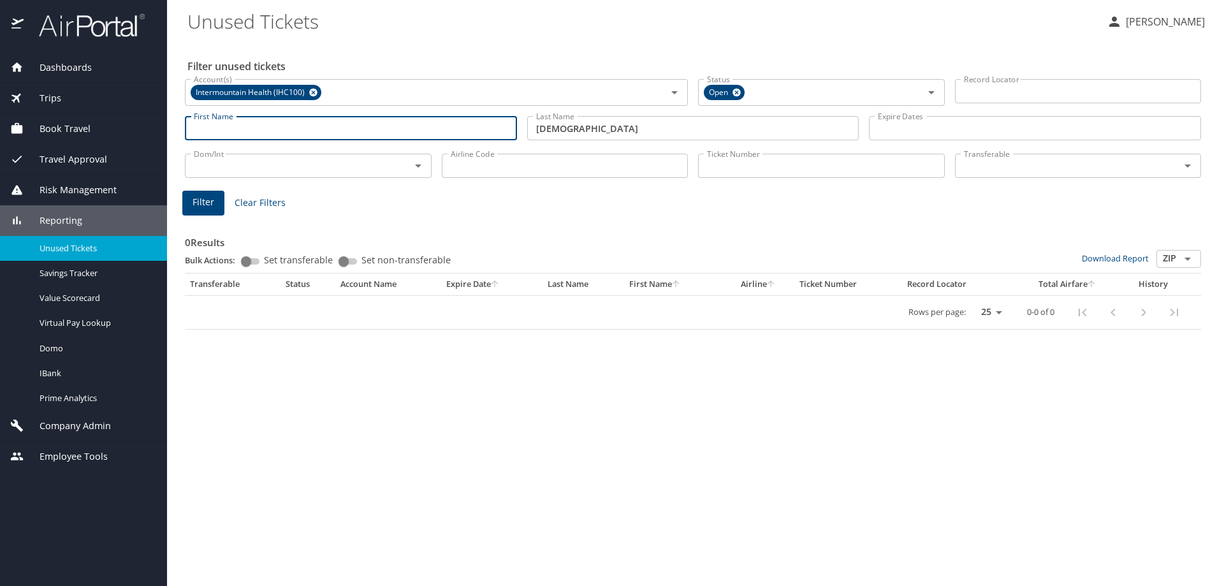
click at [238, 124] on input "First Name" at bounding box center [351, 128] width 332 height 24
type input "[PERSON_NAME]"
click at [207, 200] on span "Filter" at bounding box center [204, 202] width 22 height 16
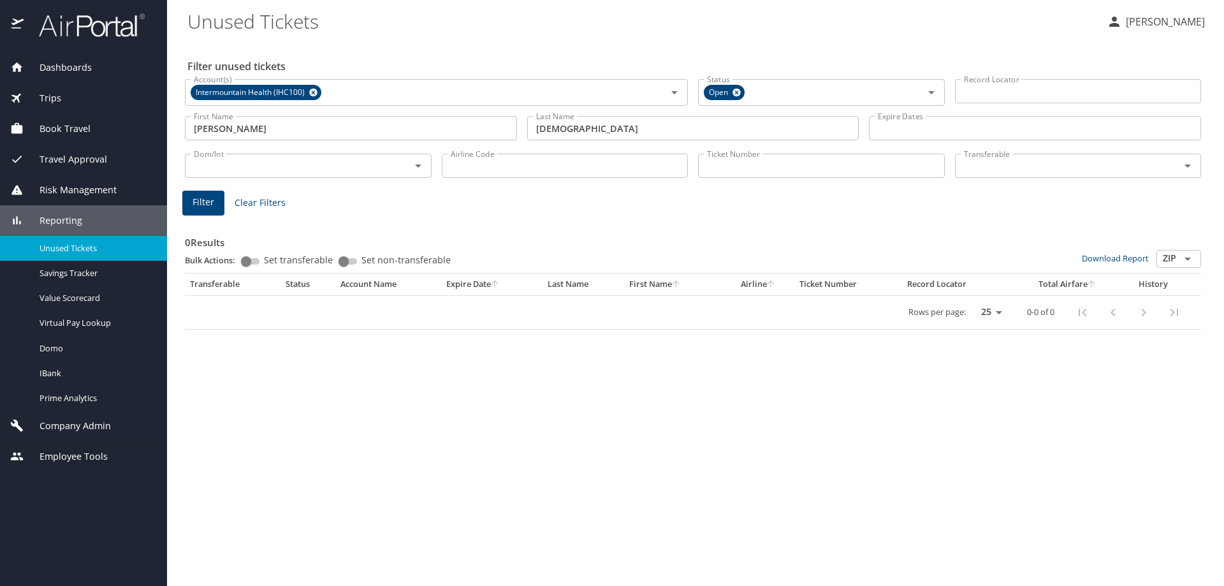
click at [677, 128] on input "[DEMOGRAPHIC_DATA]" at bounding box center [693, 128] width 332 height 24
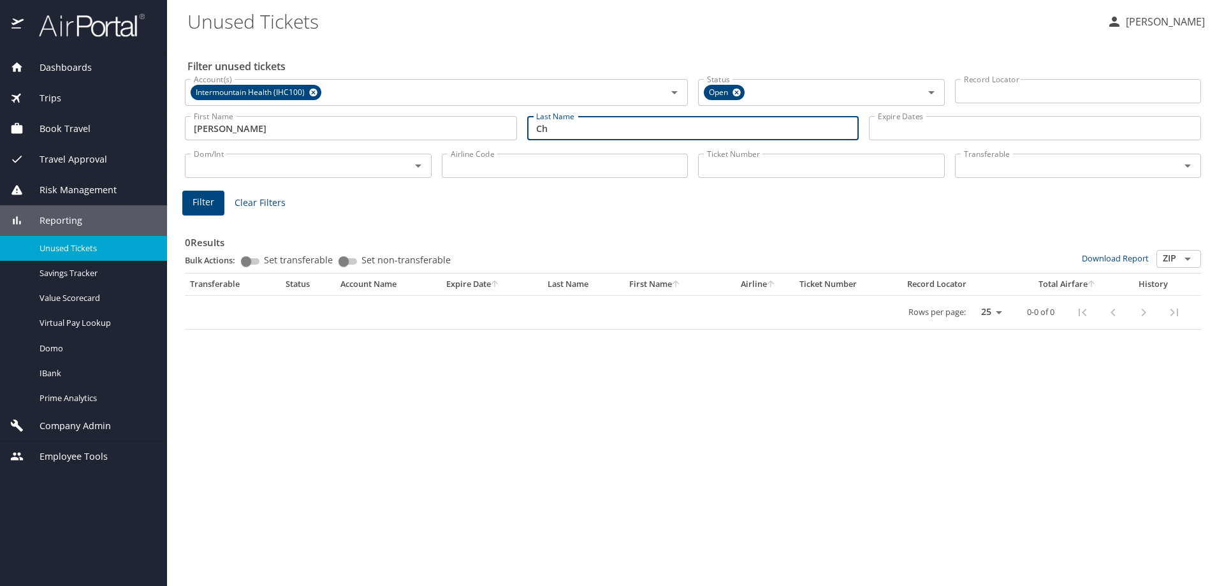
type input "C"
click at [262, 126] on input "[PERSON_NAME]" at bounding box center [351, 128] width 332 height 24
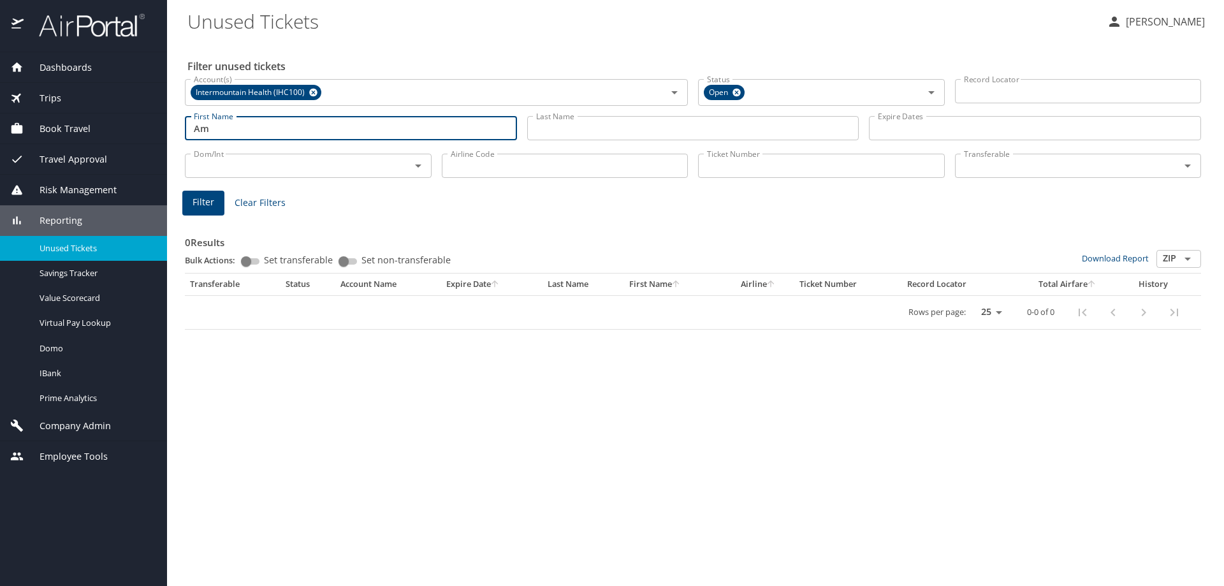
type input "A"
